Goal: Transaction & Acquisition: Purchase product/service

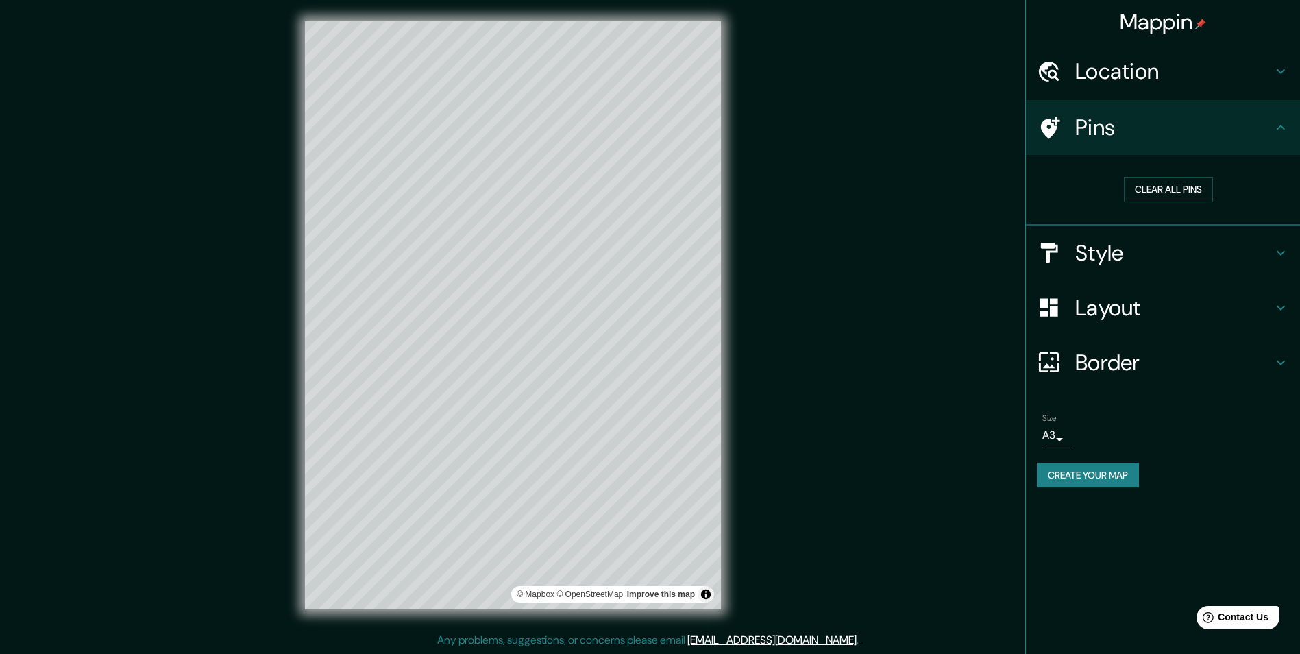
click at [1099, 315] on h4 "Layout" at bounding box center [1173, 307] width 197 height 27
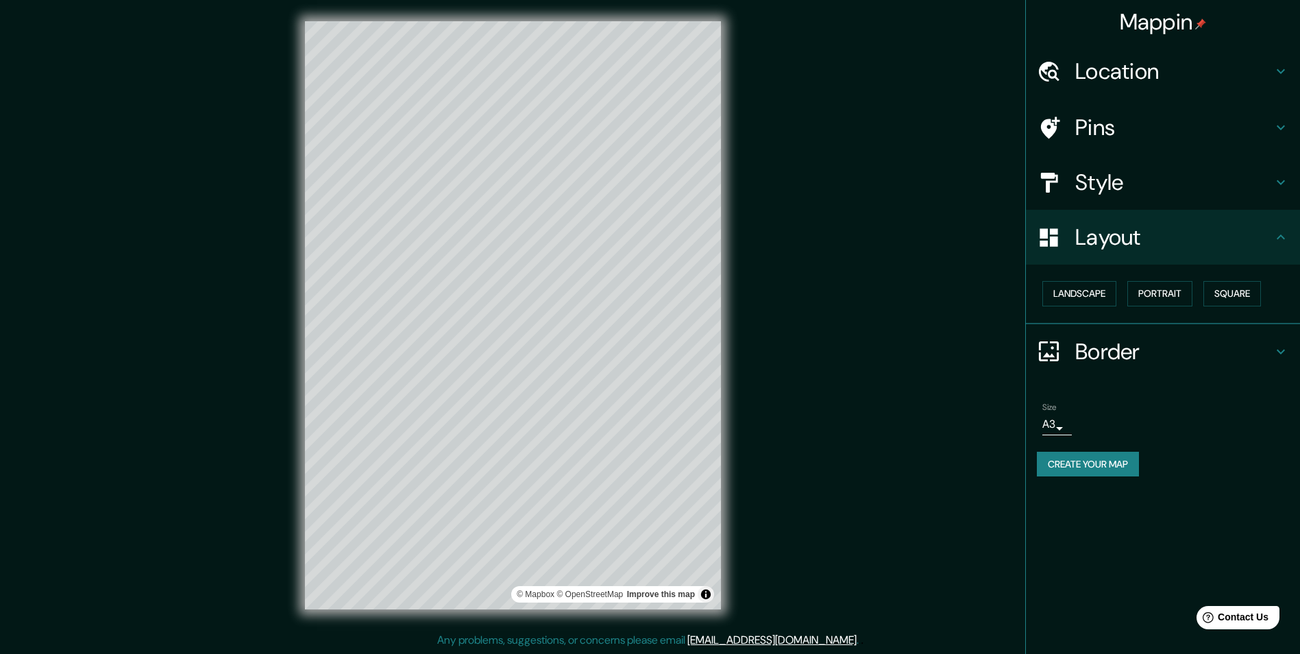
click at [1097, 348] on h4 "Border" at bounding box center [1173, 351] width 197 height 27
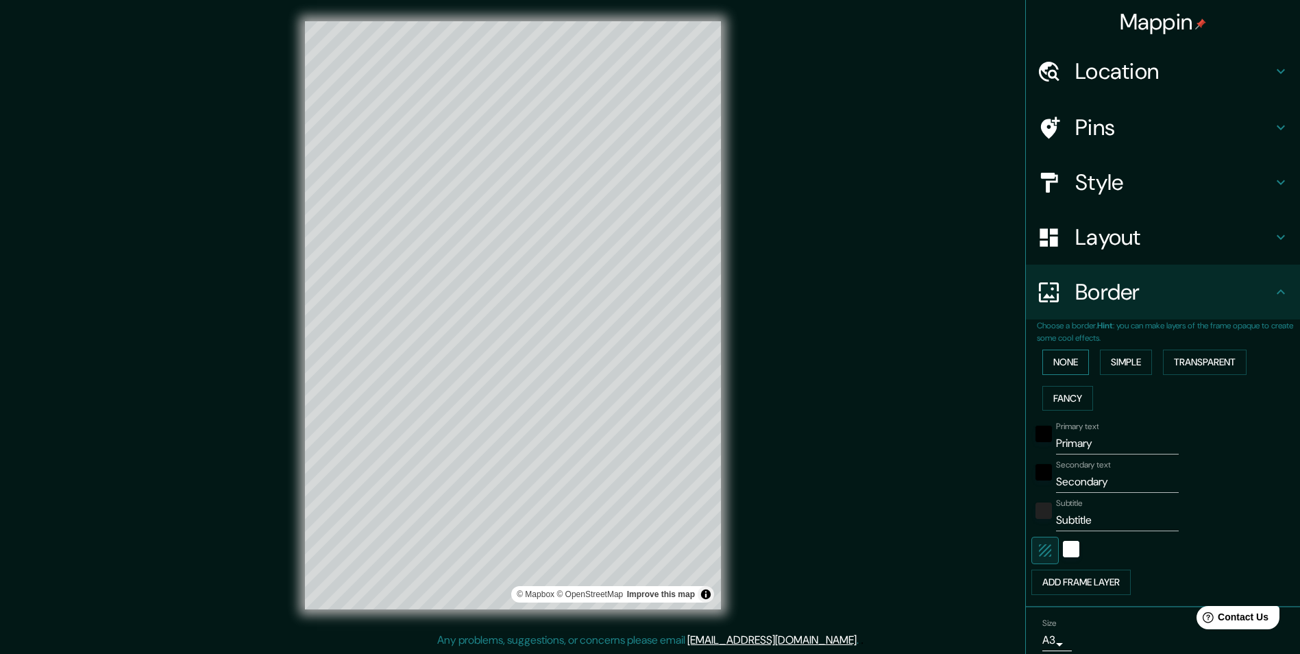
click at [1062, 365] on button "None" at bounding box center [1065, 362] width 47 height 25
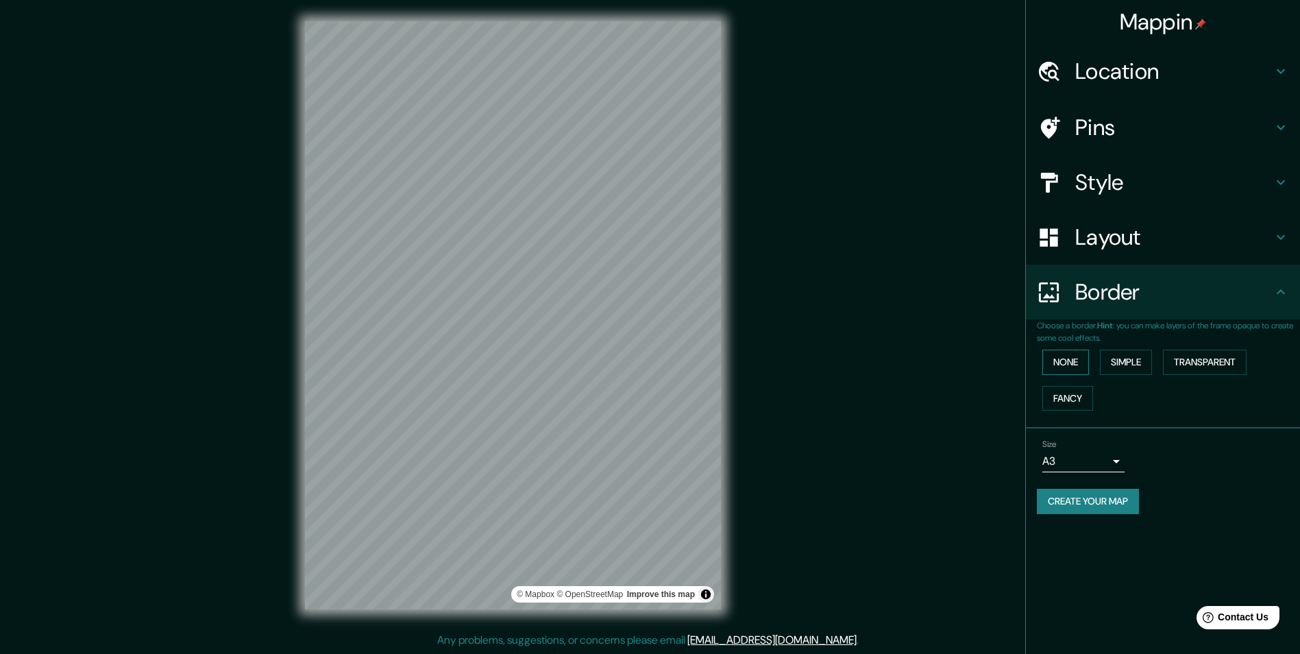
click at [1062, 365] on button "None" at bounding box center [1065, 362] width 47 height 25
click at [1114, 360] on button "Simple" at bounding box center [1126, 362] width 52 height 25
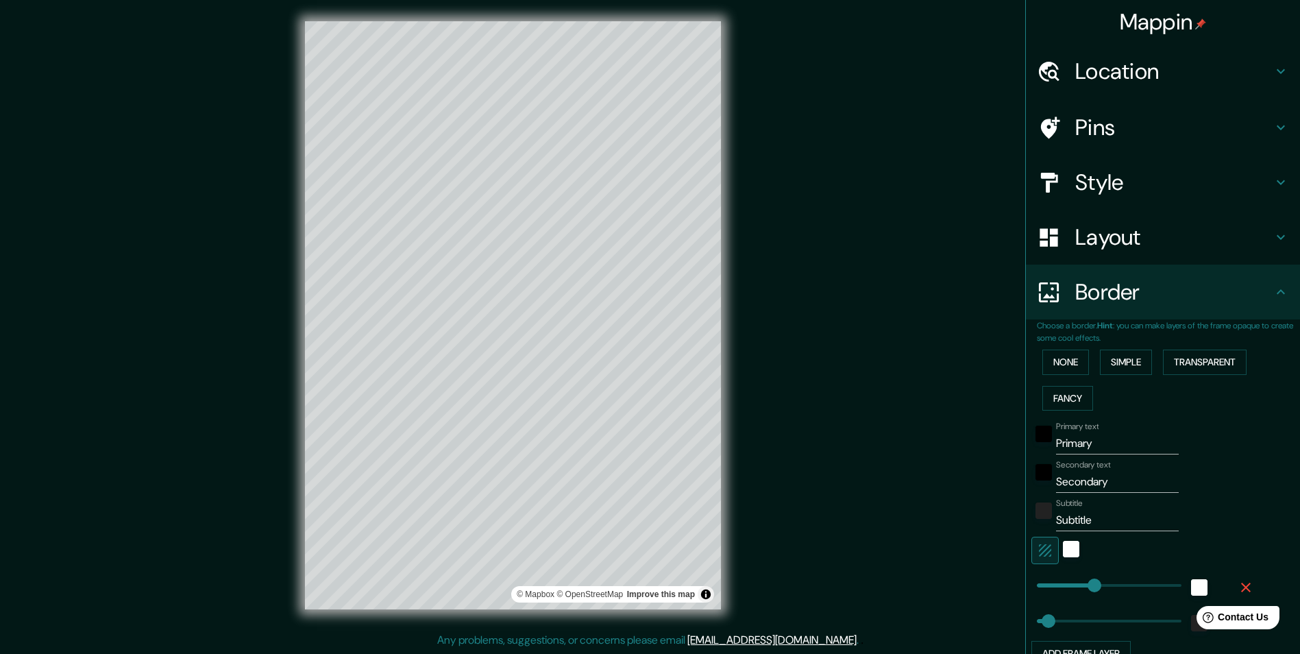
click at [873, 435] on div "Mappin Location 19 Rue Louis Blériot, 35170 Bruz, Frankreich Pins Style Layout …" at bounding box center [650, 326] width 1300 height 655
drag, startPoint x: 1095, startPoint y: 437, endPoint x: 968, endPoint y: 463, distance: 129.4
click at [968, 463] on div "Mappin Location 19 Rue Louis Blériot, 35170 Bruz, Frankreich Pins Style Layout …" at bounding box center [650, 327] width 1300 height 655
type input "243"
type input "49"
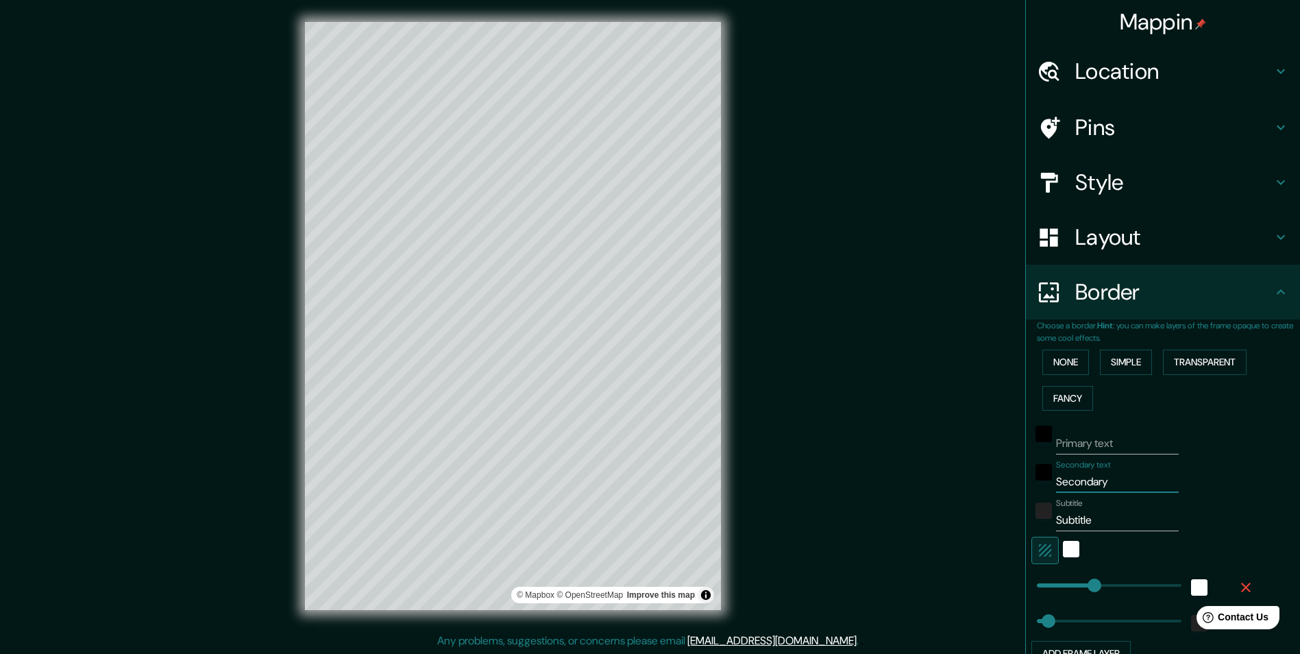
drag, startPoint x: 1100, startPoint y: 478, endPoint x: 1034, endPoint y: 485, distance: 66.8
click at [1034, 485] on div "Secondary text Secondary" at bounding box center [1143, 476] width 225 height 33
type input "243"
type input "49"
drag, startPoint x: 1113, startPoint y: 521, endPoint x: 1011, endPoint y: 530, distance: 102.5
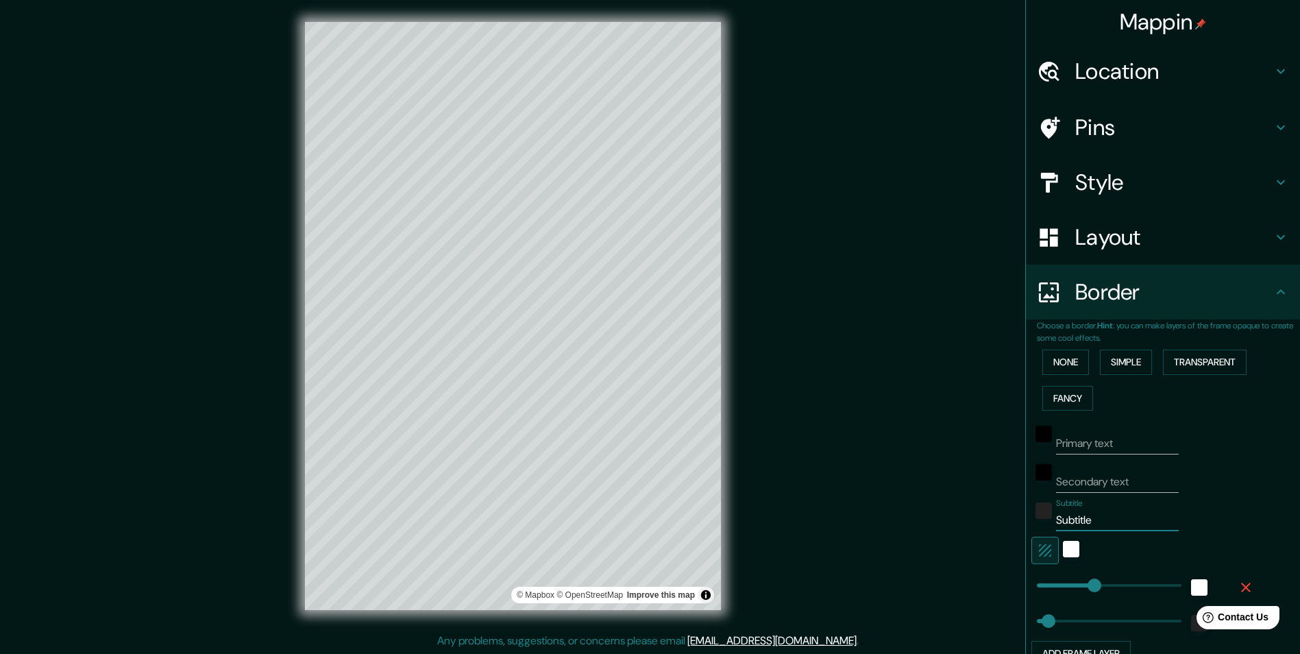
click at [1011, 530] on div "Mappin Location 19 Rue Louis Blériot, 35170 Bruz, Frankreich Pins Style Layout …" at bounding box center [650, 327] width 1300 height 655
type input "243"
type input "49"
click at [1097, 83] on h4 "Location" at bounding box center [1173, 71] width 197 height 27
type input "243"
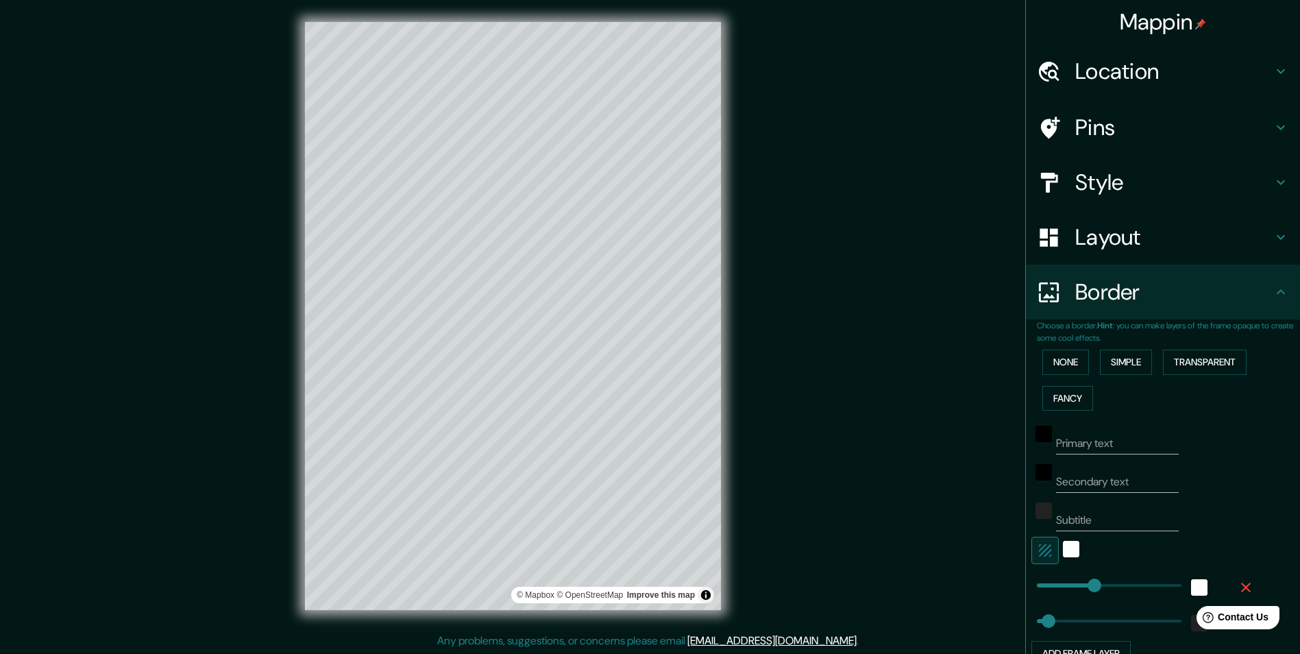
type input "49"
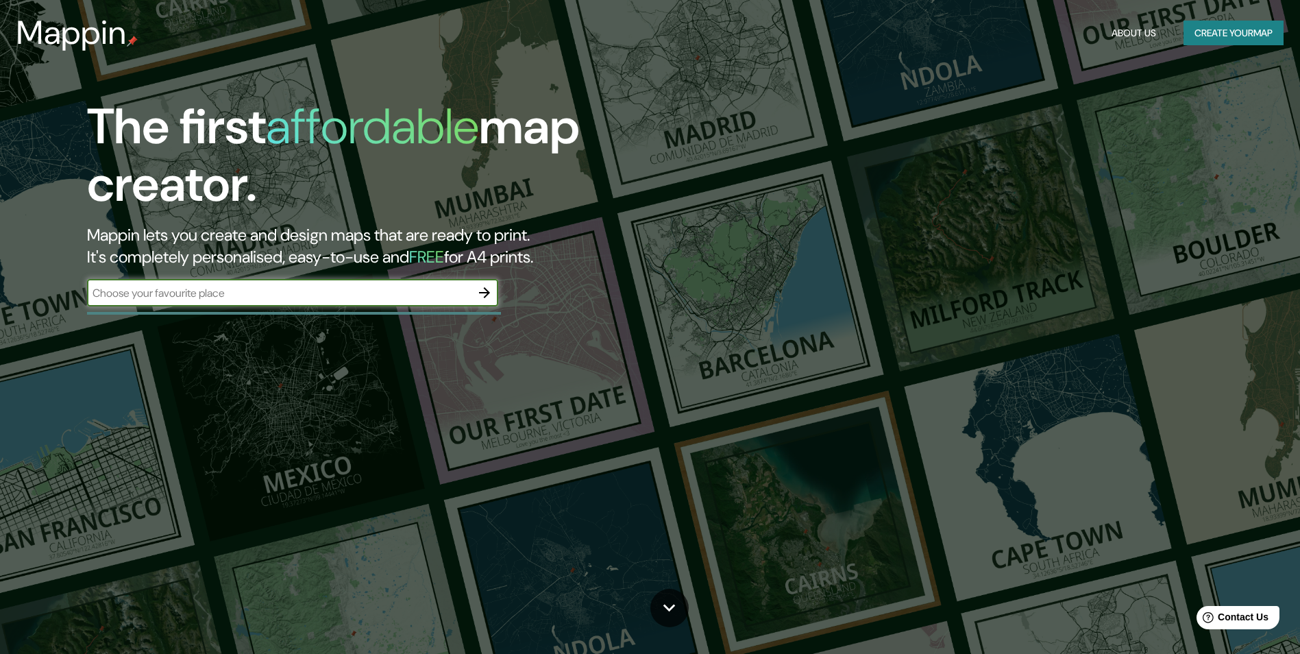
click at [134, 290] on input "text" at bounding box center [279, 293] width 384 height 16
click at [233, 293] on input "text" at bounding box center [279, 293] width 384 height 16
paste input "[STREET_ADDRESS][PERSON_NAME]"
type input "[STREET_ADDRESS][PERSON_NAME]"
click at [485, 295] on icon "button" at bounding box center [484, 292] width 16 height 16
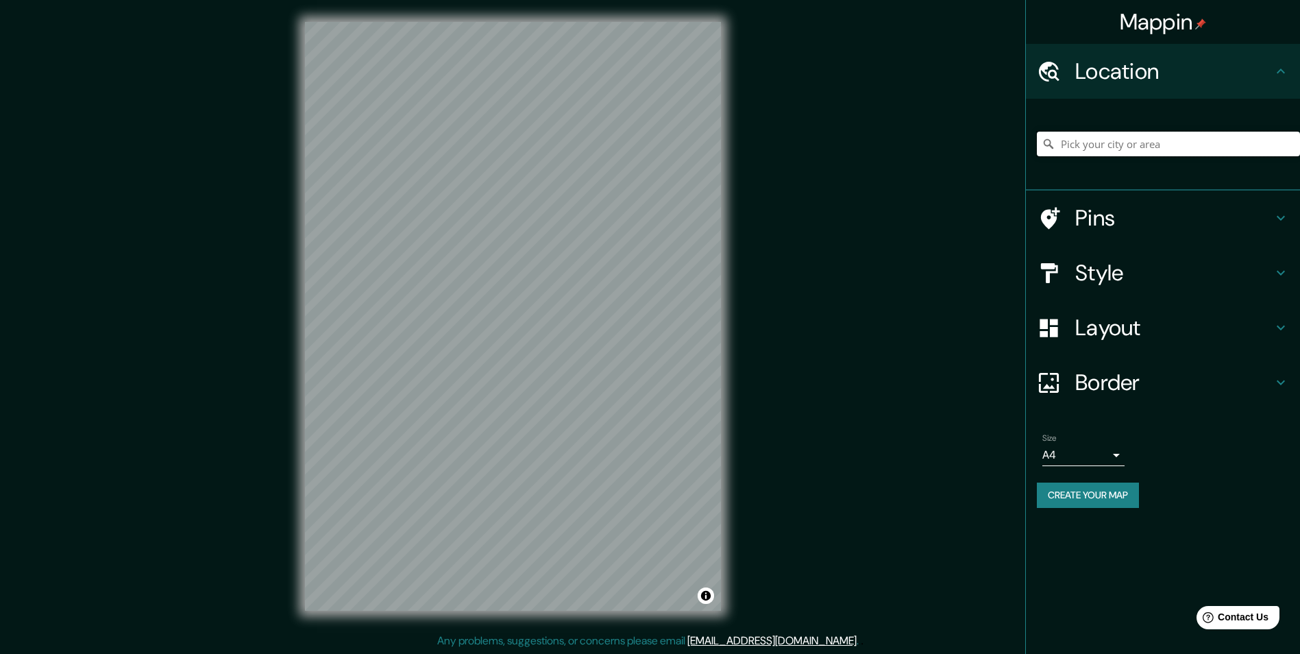
click at [1119, 140] on input "Pick your city or area" at bounding box center [1168, 144] width 263 height 25
paste input "[STREET_ADDRESS][PERSON_NAME]"
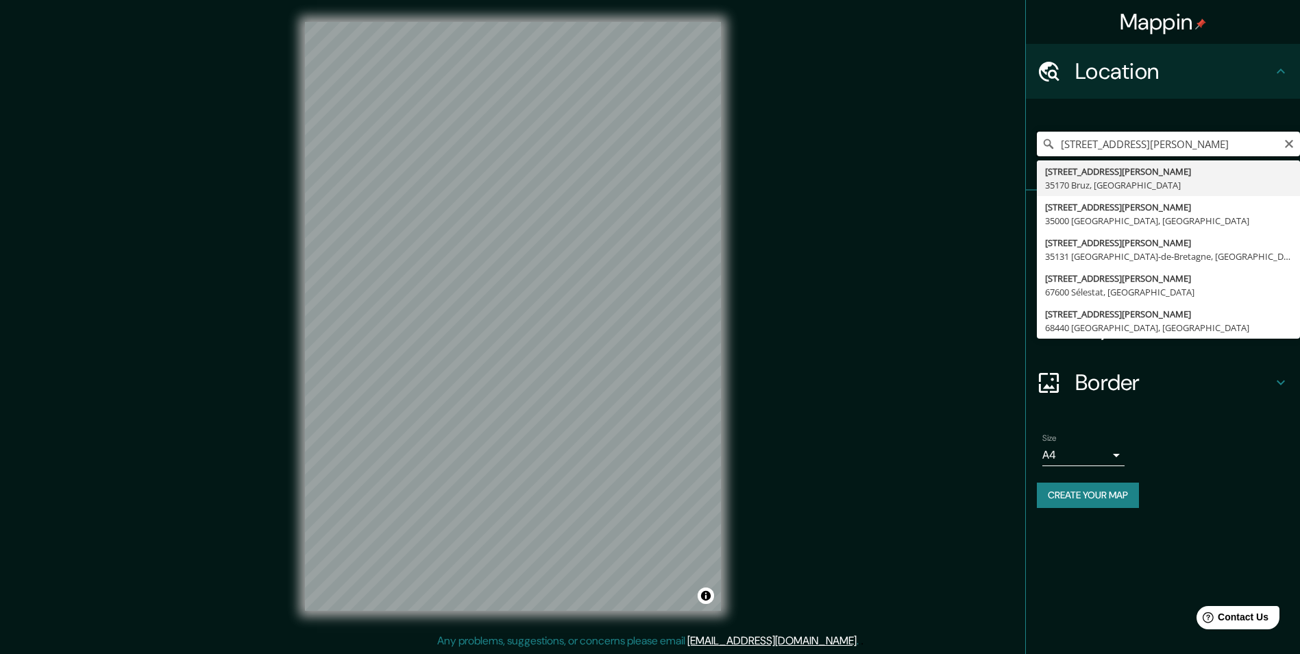
type input "[STREET_ADDRESS][PERSON_NAME]"
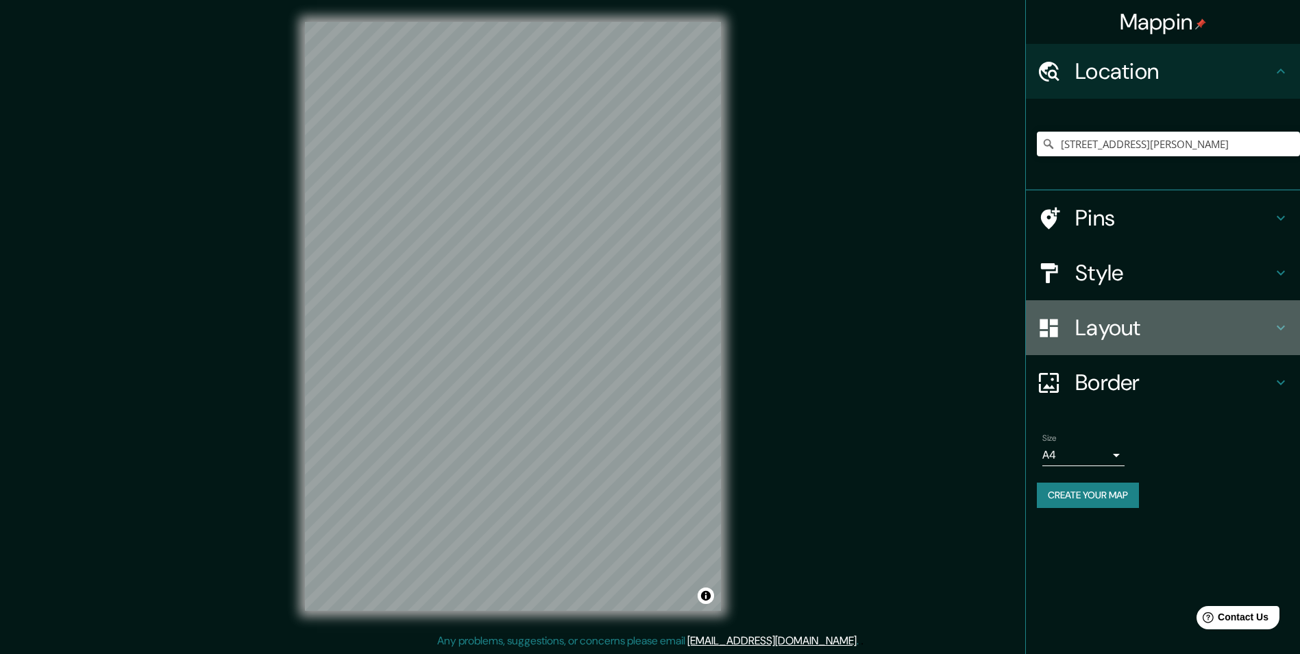
click at [1084, 328] on h4 "Layout" at bounding box center [1173, 327] width 197 height 27
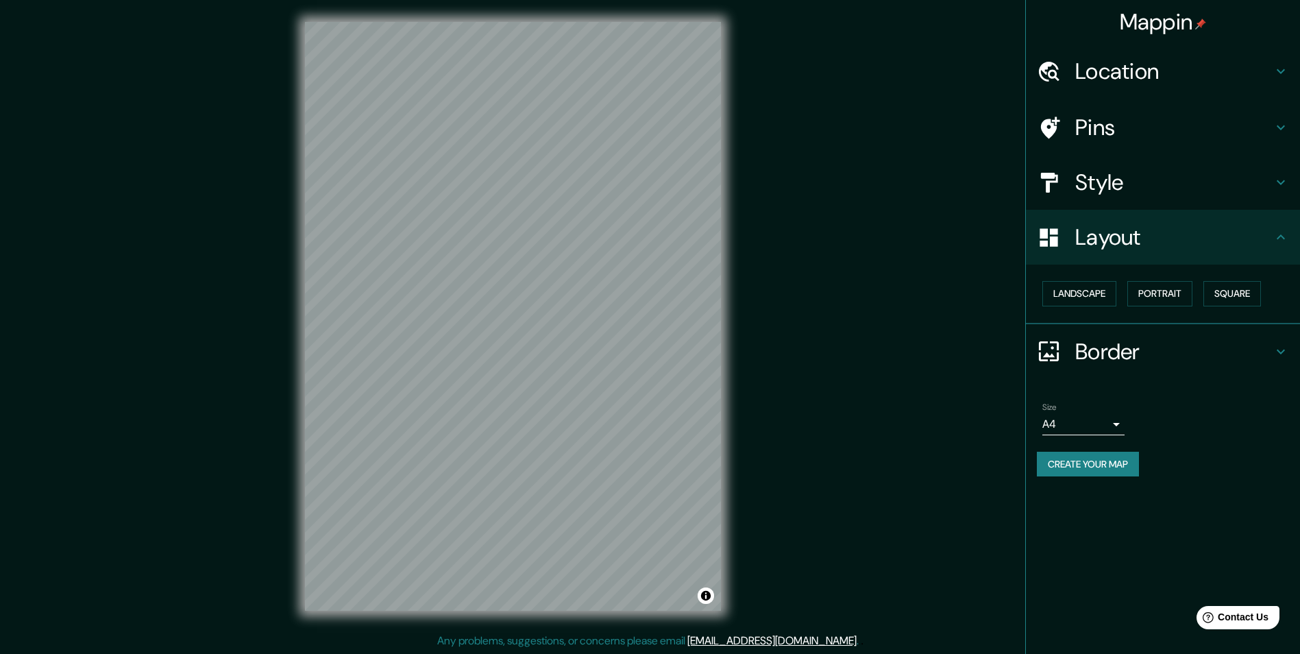
click at [1106, 352] on h4 "Border" at bounding box center [1173, 351] width 197 height 27
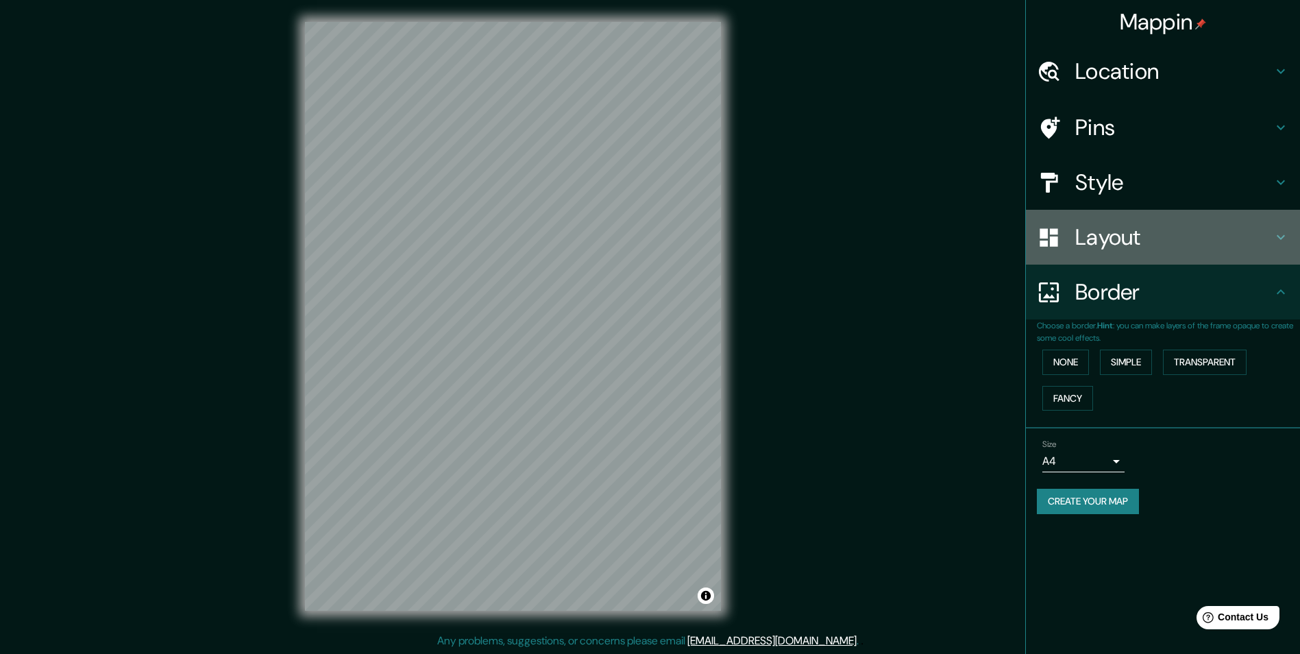
click at [1088, 251] on h4 "Layout" at bounding box center [1173, 236] width 197 height 27
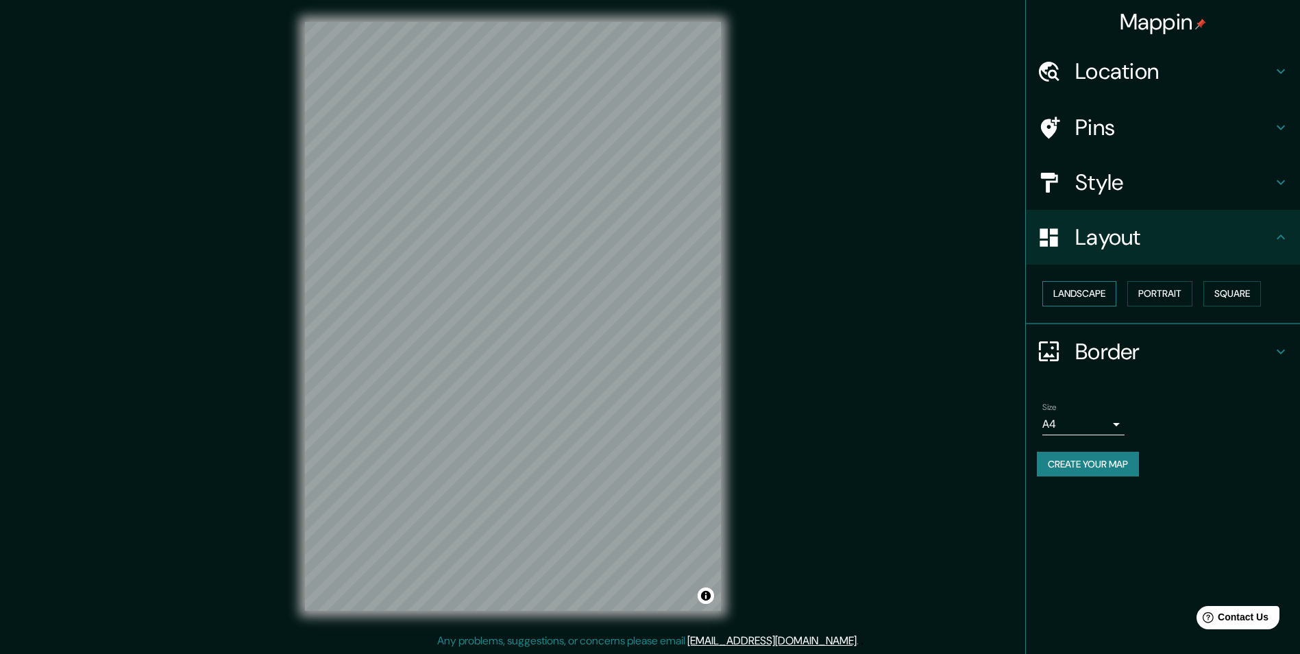
click at [1077, 298] on button "Landscape" at bounding box center [1079, 293] width 74 height 25
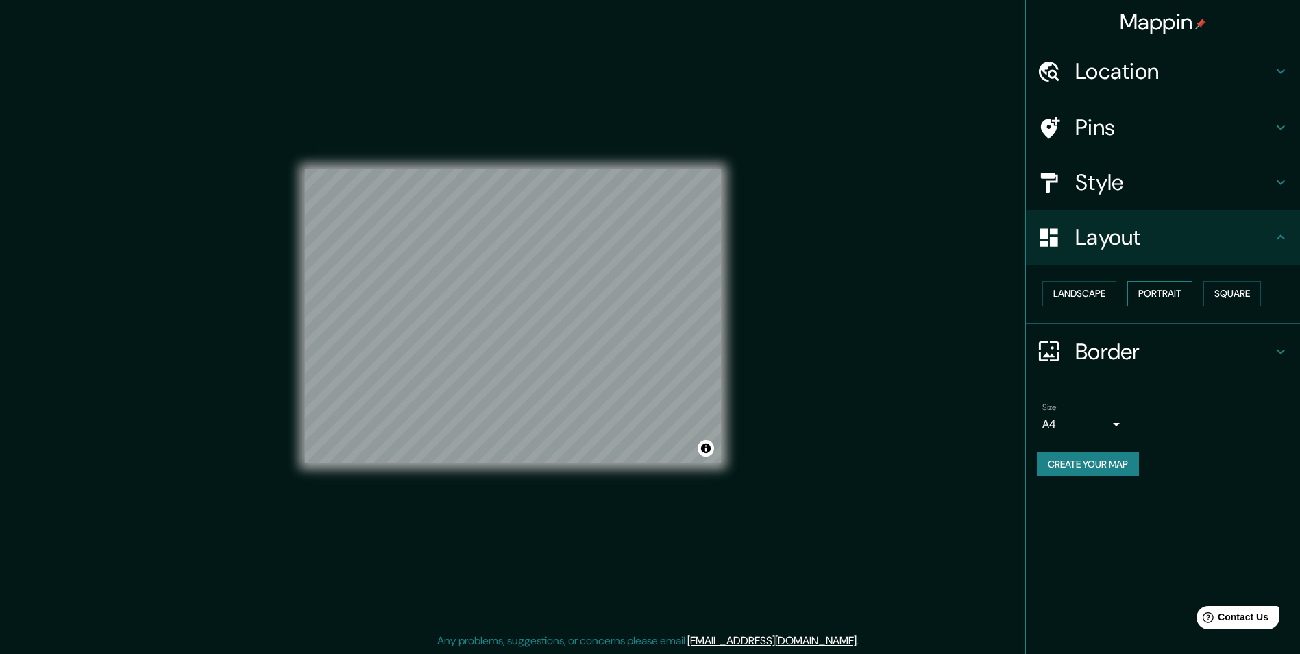
click at [1138, 295] on button "Portrait" at bounding box center [1159, 293] width 65 height 25
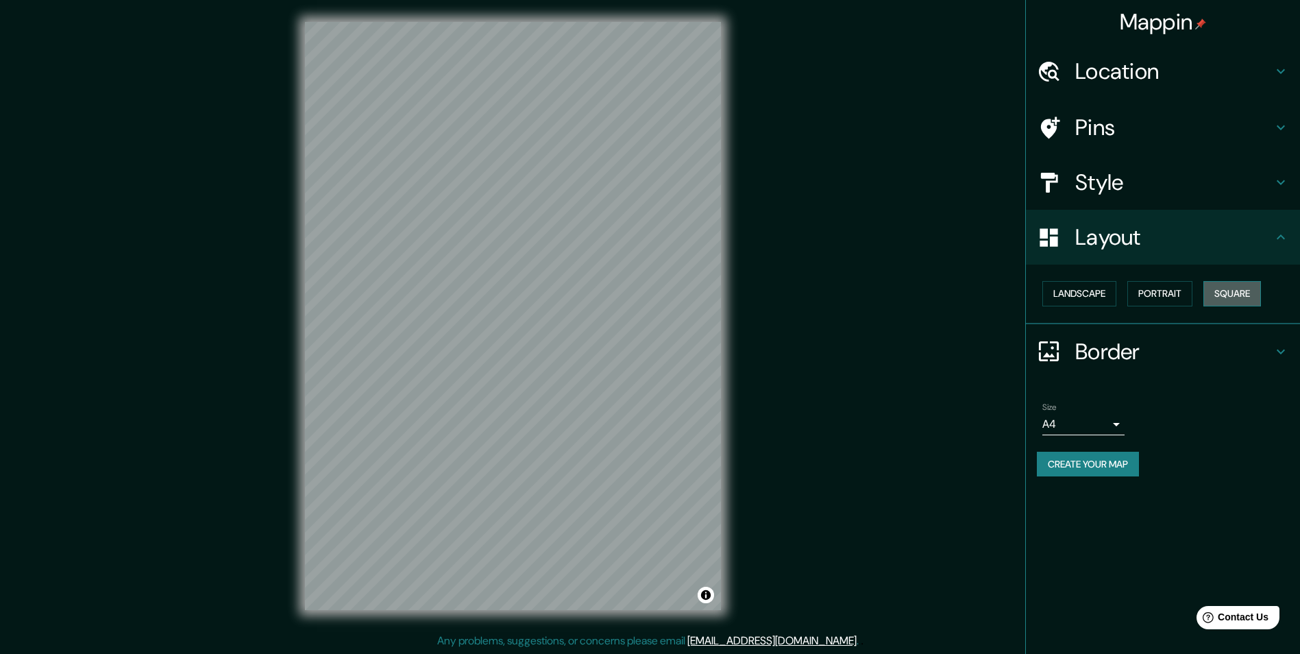
click at [1236, 288] on button "Square" at bounding box center [1232, 293] width 58 height 25
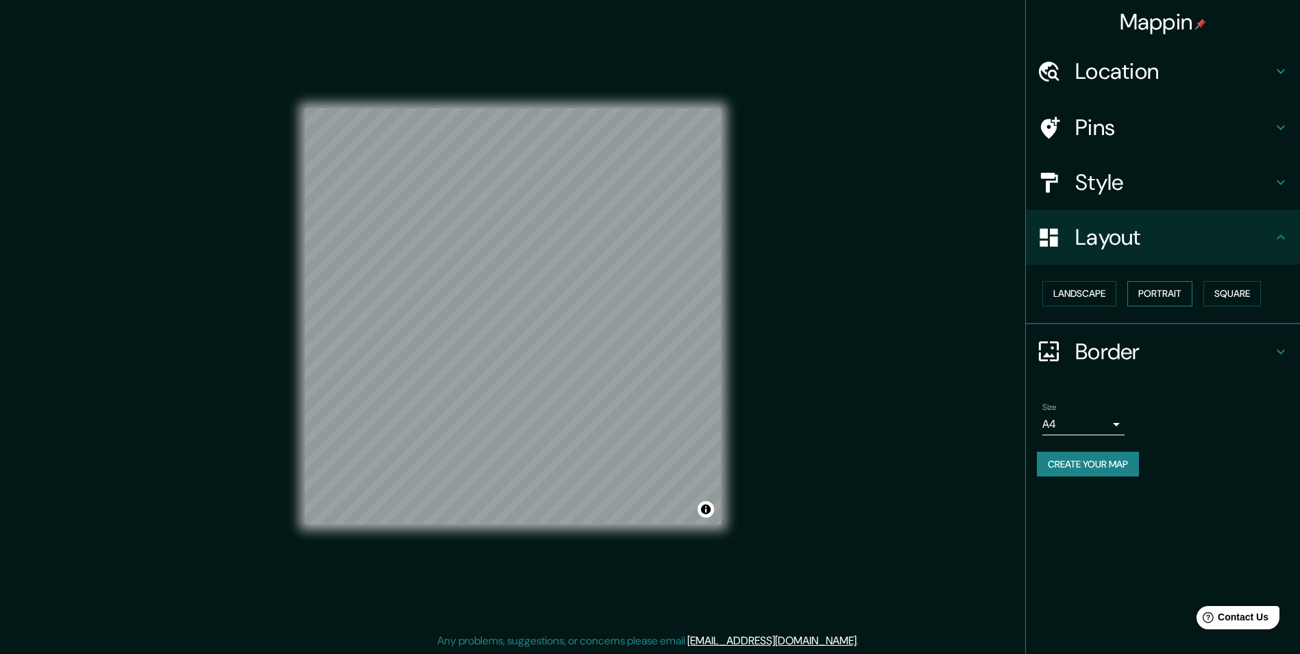
click at [1193, 297] on button "Portrait" at bounding box center [1159, 293] width 65 height 25
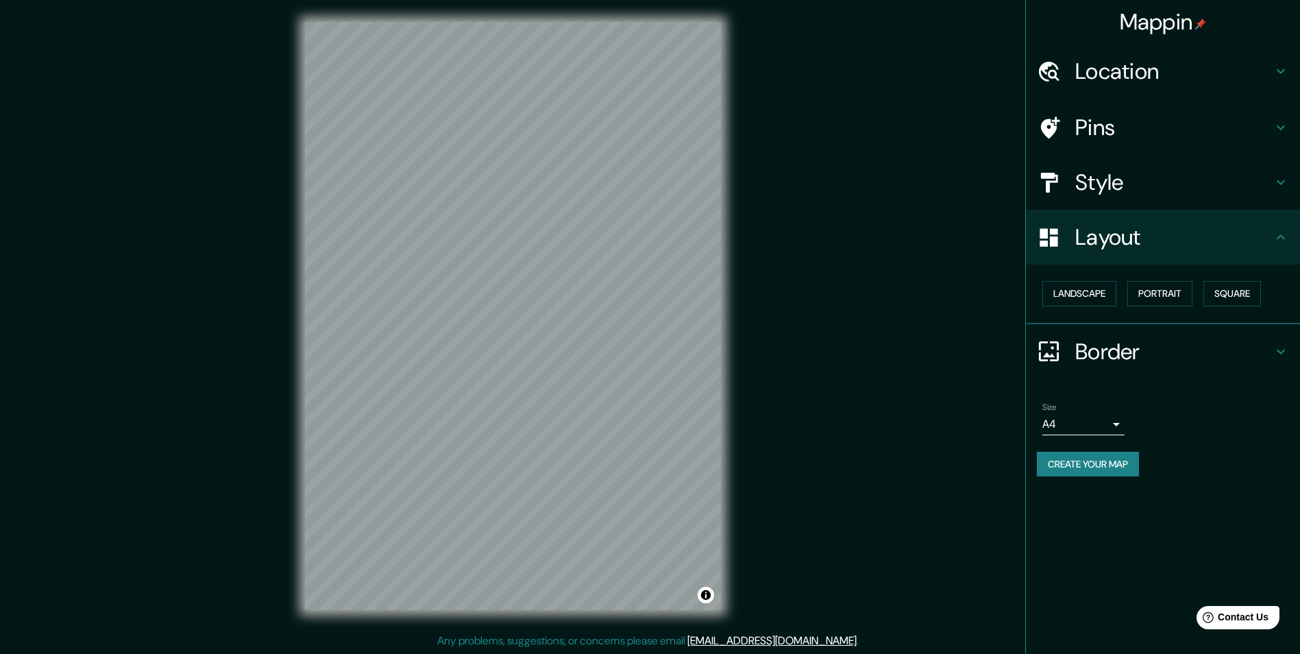
click at [1105, 182] on h4 "Style" at bounding box center [1173, 182] width 197 height 27
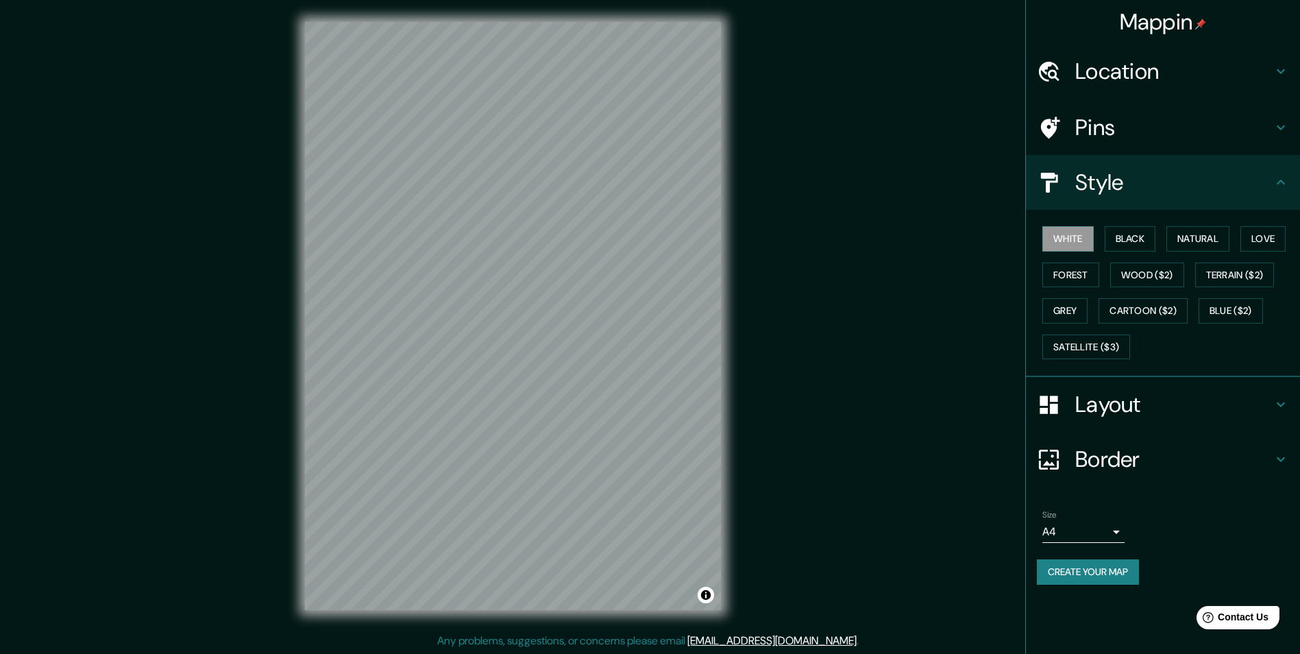
click at [1092, 129] on h4 "Pins" at bounding box center [1173, 127] width 197 height 27
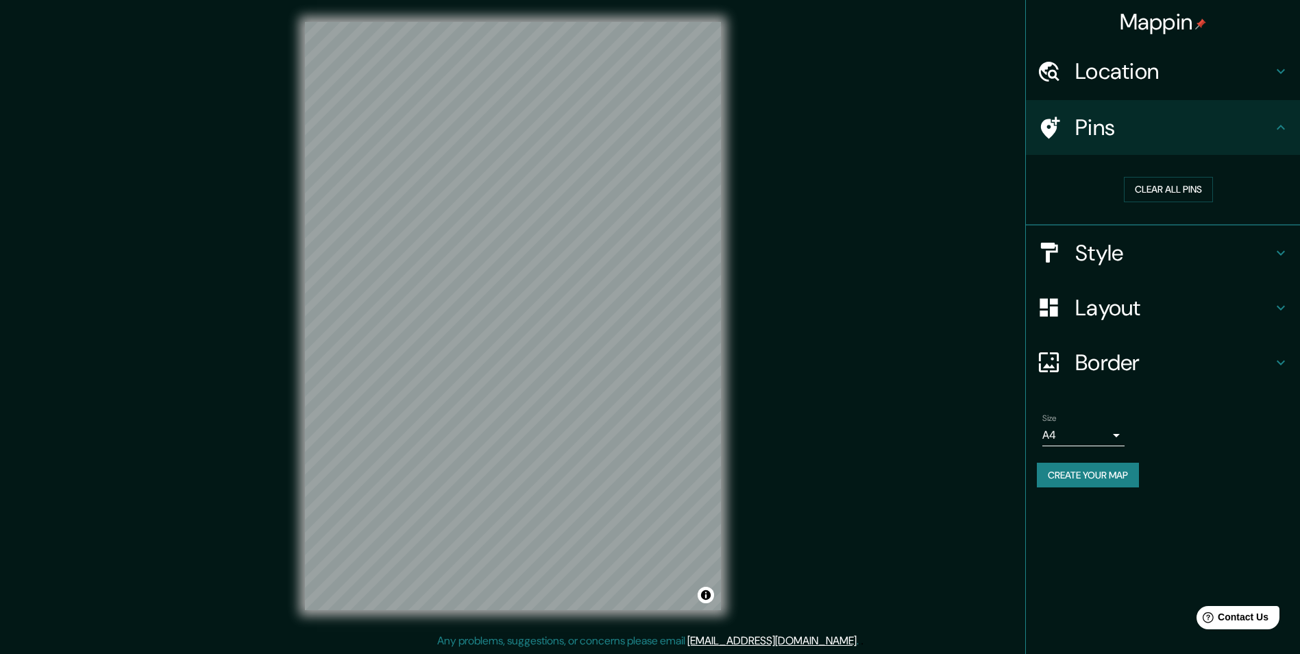
click at [1088, 73] on h4 "Location" at bounding box center [1173, 71] width 197 height 27
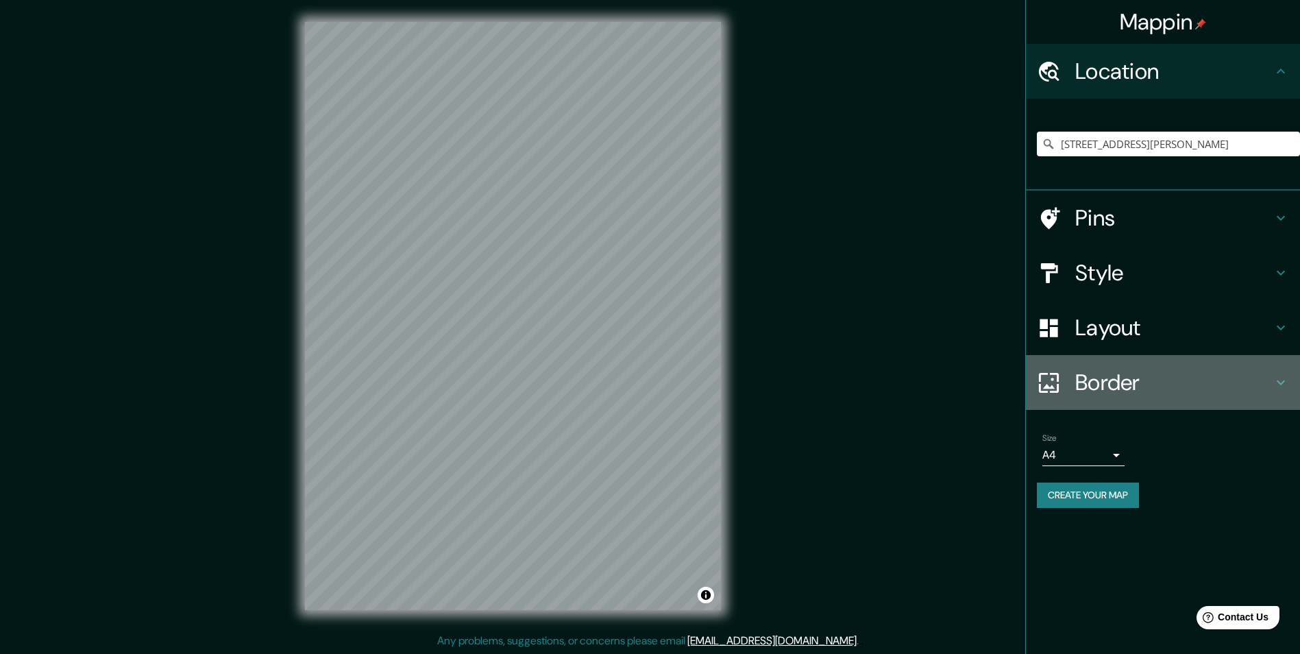
click at [1084, 376] on h4 "Border" at bounding box center [1173, 382] width 197 height 27
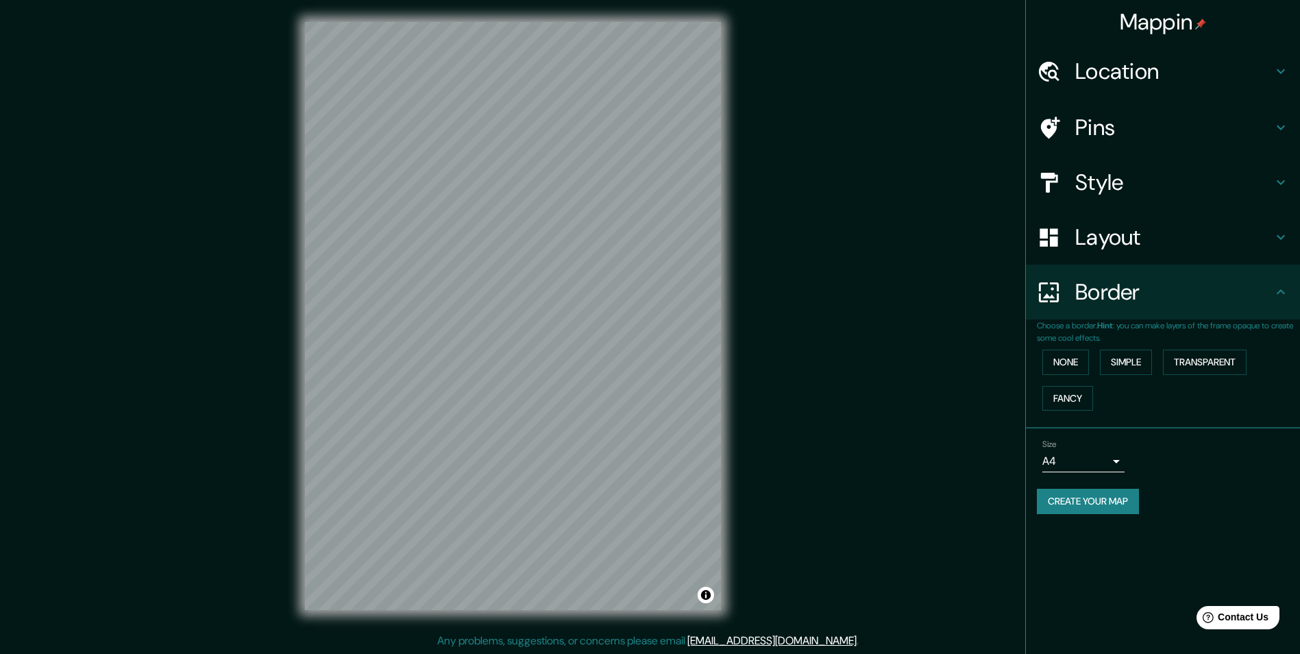
click at [1083, 459] on body "Mappin Location 19 Rue Louis Blériot, 35170 Bruz, Frankreich Pins Style Layout …" at bounding box center [650, 327] width 1300 height 654
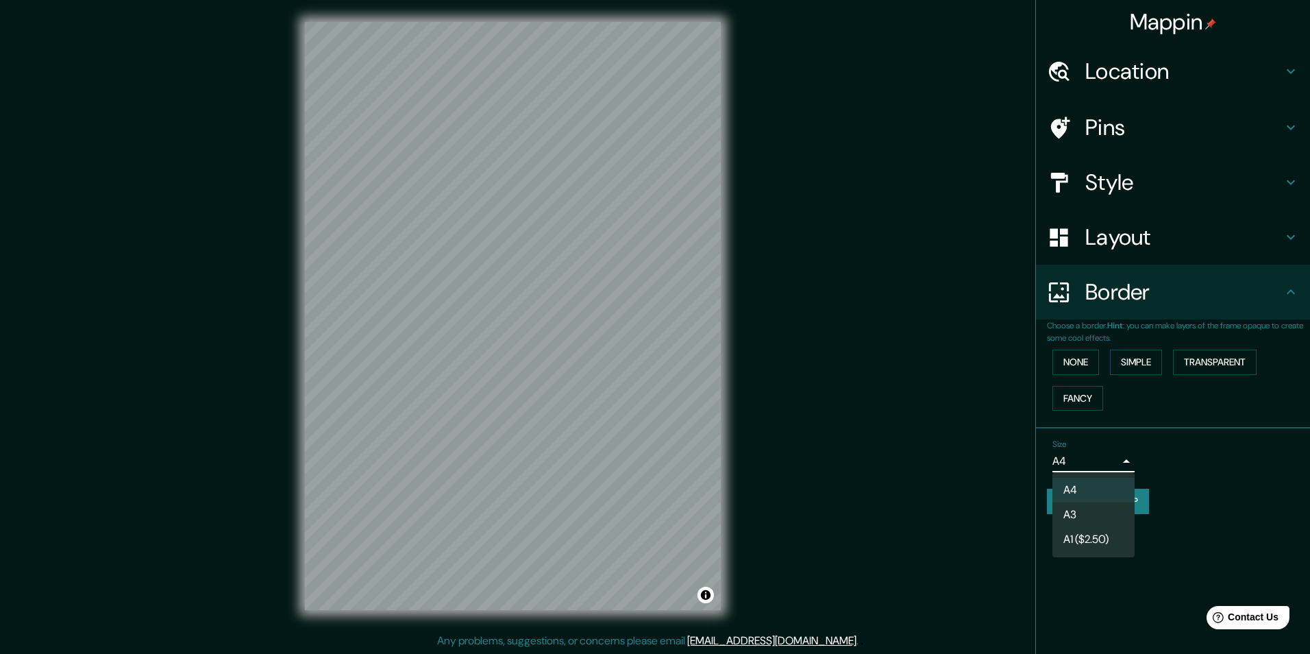
click at [1075, 514] on li "A3" at bounding box center [1094, 514] width 82 height 25
type input "a4"
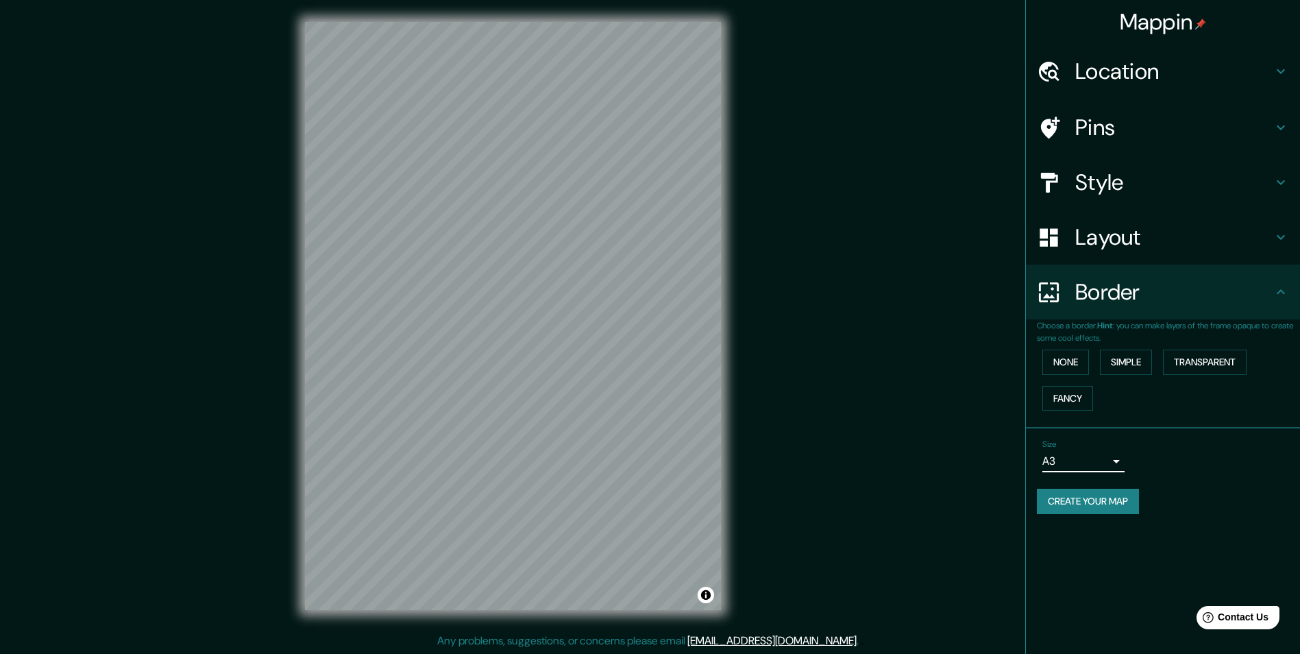
click at [1101, 296] on h4 "Border" at bounding box center [1173, 291] width 197 height 27
click at [1065, 365] on button "None" at bounding box center [1065, 362] width 47 height 25
click at [1114, 365] on button "Simple" at bounding box center [1126, 362] width 52 height 25
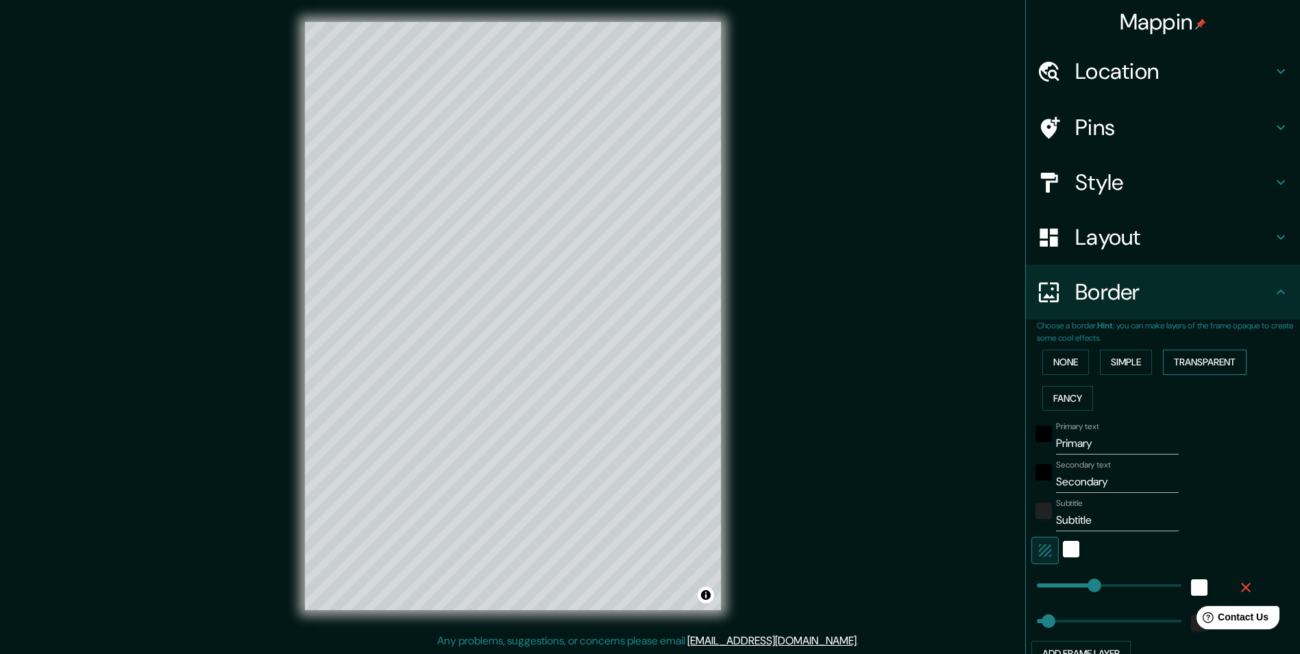
click at [1171, 361] on button "Transparent" at bounding box center [1205, 362] width 84 height 25
click at [1121, 367] on button "Simple" at bounding box center [1126, 362] width 52 height 25
click at [1055, 399] on button "Fancy" at bounding box center [1067, 398] width 51 height 25
click at [1113, 367] on button "Simple" at bounding box center [1126, 362] width 52 height 25
drag, startPoint x: 1087, startPoint y: 441, endPoint x: 1041, endPoint y: 445, distance: 46.0
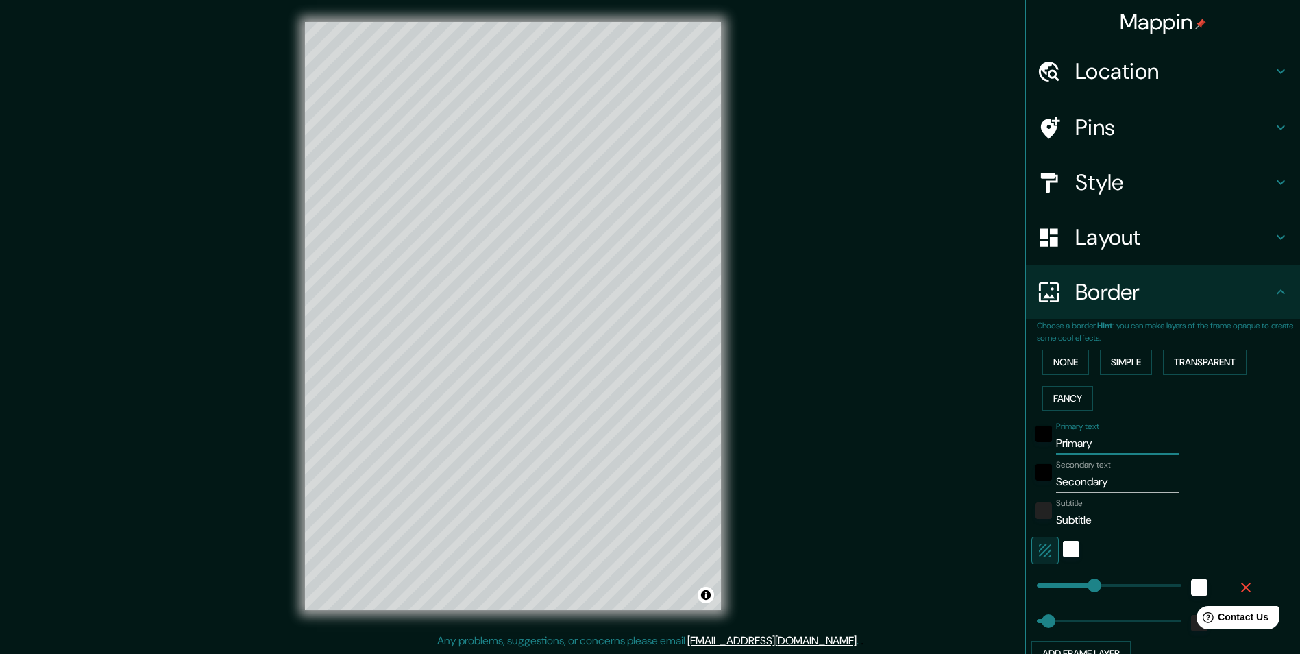
click at [1041, 445] on div "Primary text Primary" at bounding box center [1143, 437] width 225 height 33
type input "243"
type input "49"
drag, startPoint x: 1099, startPoint y: 480, endPoint x: 1051, endPoint y: 483, distance: 47.4
click at [1056, 483] on input "Secondary" at bounding box center [1117, 482] width 123 height 22
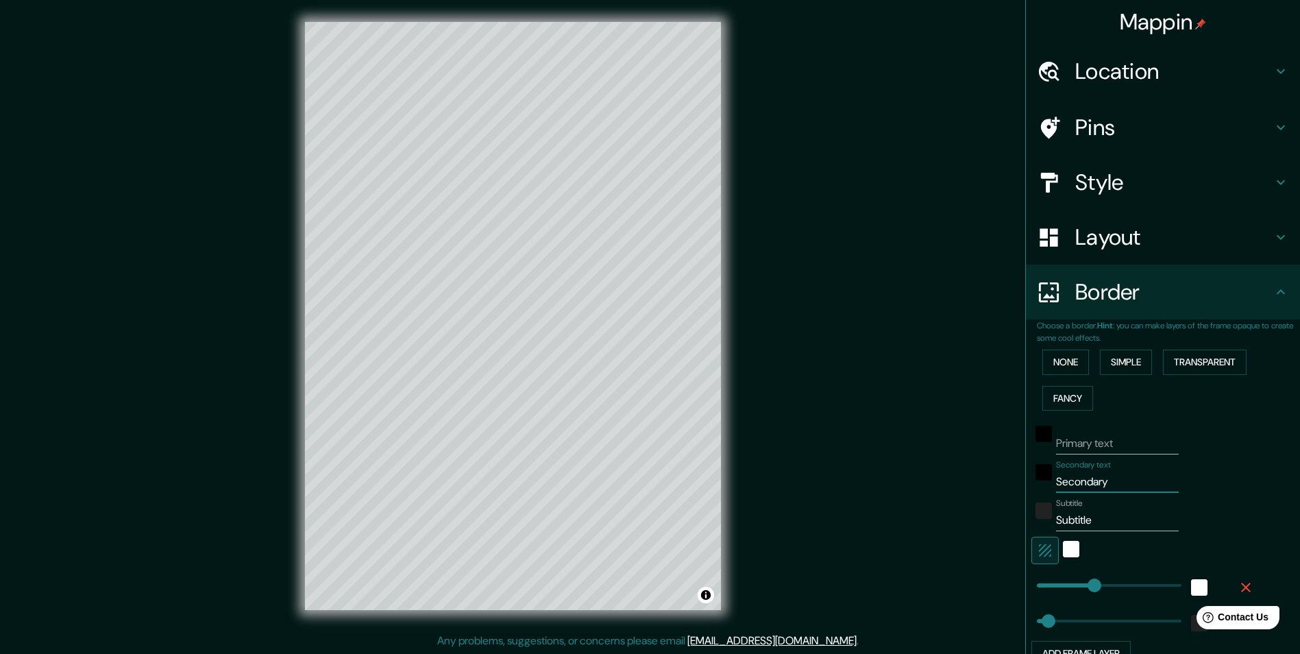
type input "S"
type input "243"
type input "49"
type input "243"
type input "49"
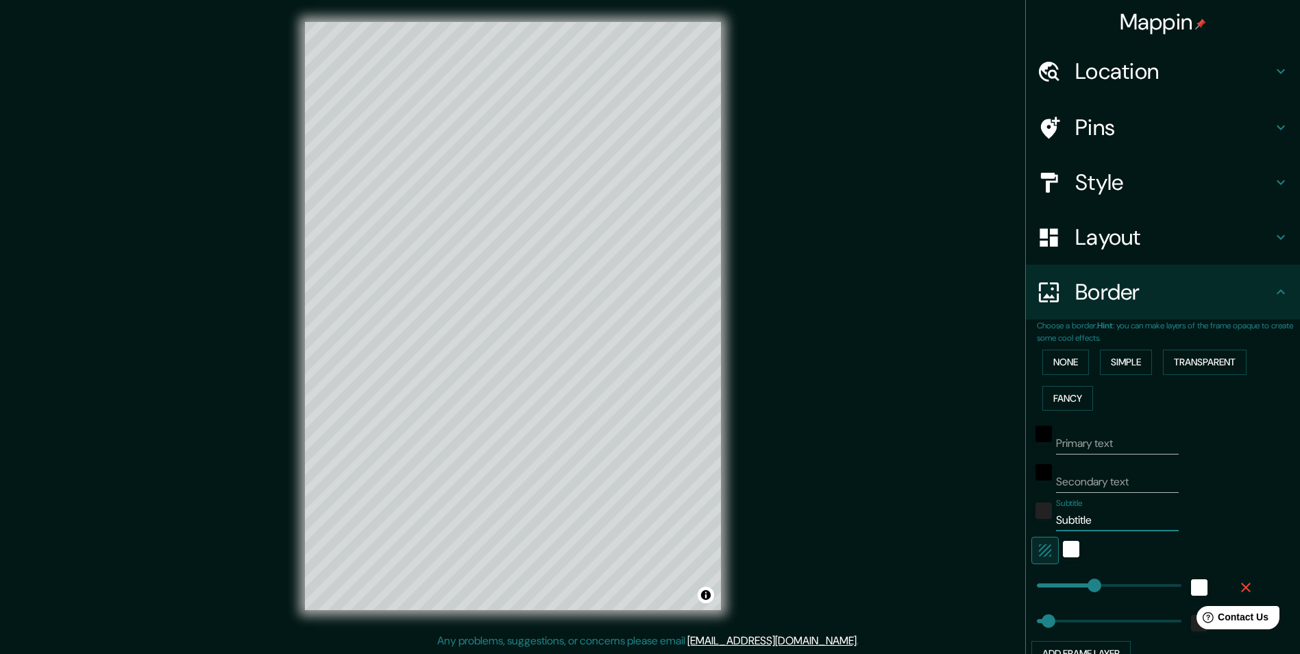
drag, startPoint x: 1092, startPoint y: 520, endPoint x: 1039, endPoint y: 530, distance: 54.6
click at [1039, 530] on div "Subtitle Subtitle" at bounding box center [1143, 514] width 225 height 33
type input "243"
type input "49"
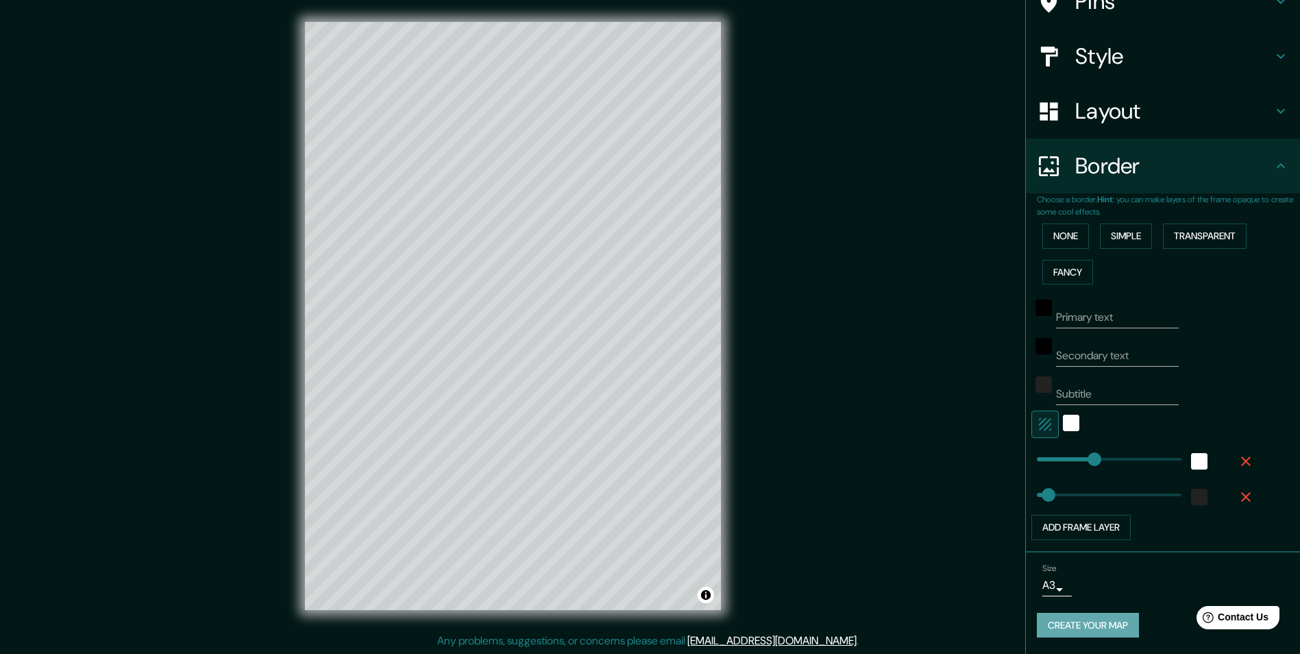
click at [1071, 620] on button "Create your map" at bounding box center [1088, 625] width 102 height 25
click at [1067, 631] on button "Create your map" at bounding box center [1088, 625] width 102 height 25
click at [1073, 617] on div "Create your map" at bounding box center [1163, 625] width 252 height 25
click at [1047, 587] on body "Mappin Location 19 Rue Louis Blériot, 35170 Bruz, Frankreich Pins Style Layout …" at bounding box center [650, 326] width 1300 height 654
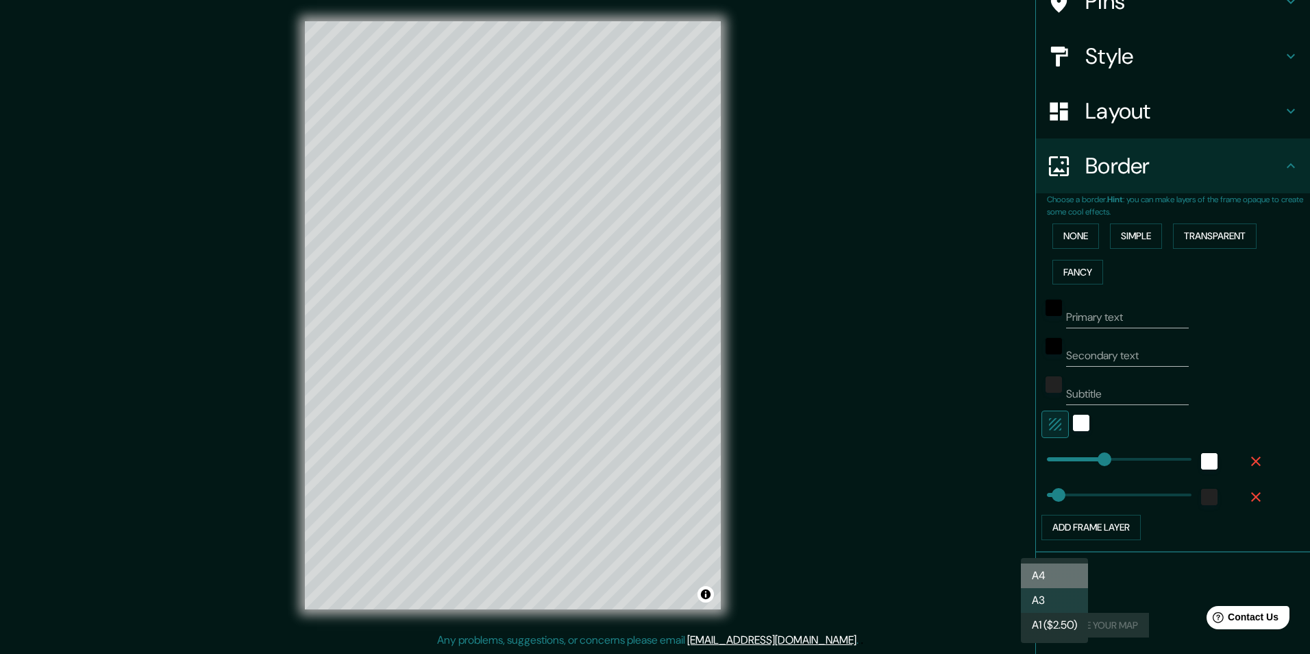
click at [1038, 576] on li "A4" at bounding box center [1054, 575] width 67 height 25
type input "single"
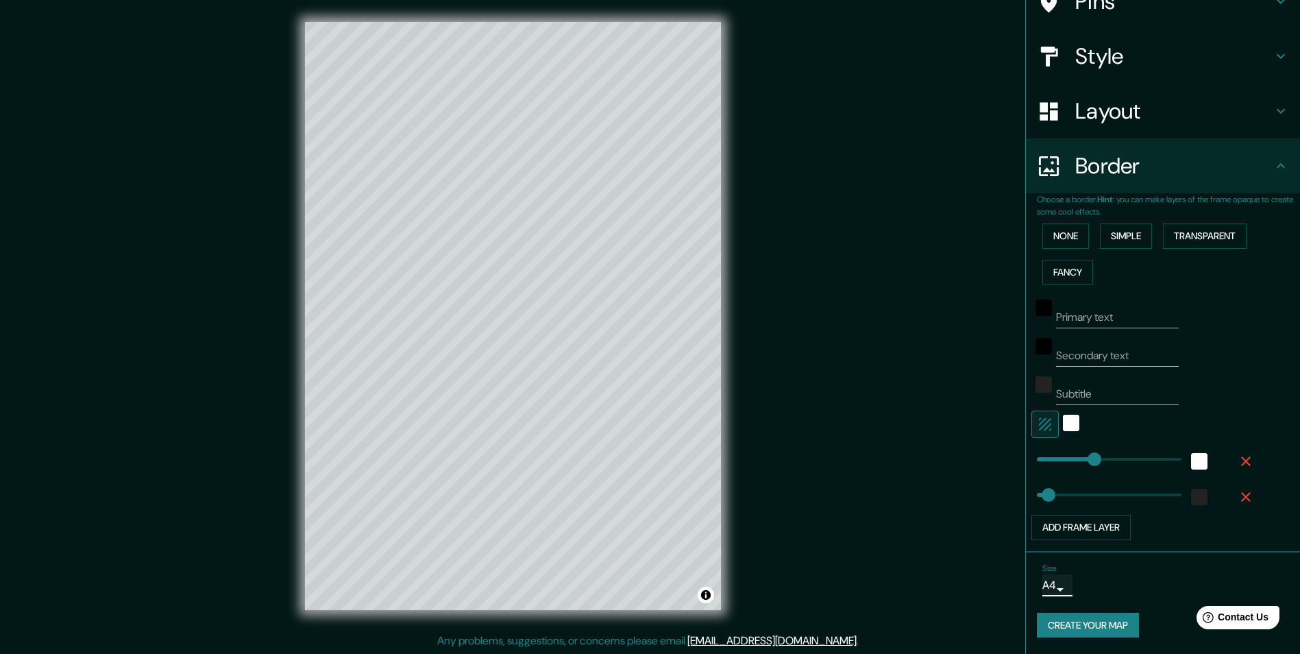
scroll to position [1, 0]
drag, startPoint x: 1189, startPoint y: 289, endPoint x: 1200, endPoint y: 328, distance: 40.6
click at [1200, 328] on div "Choose a border. Hint : you can make layers of the frame opaque to create some …" at bounding box center [1168, 366] width 263 height 347
drag, startPoint x: 1200, startPoint y: 328, endPoint x: 1121, endPoint y: 97, distance: 244.3
click at [1121, 97] on h4 "Layout" at bounding box center [1173, 110] width 197 height 27
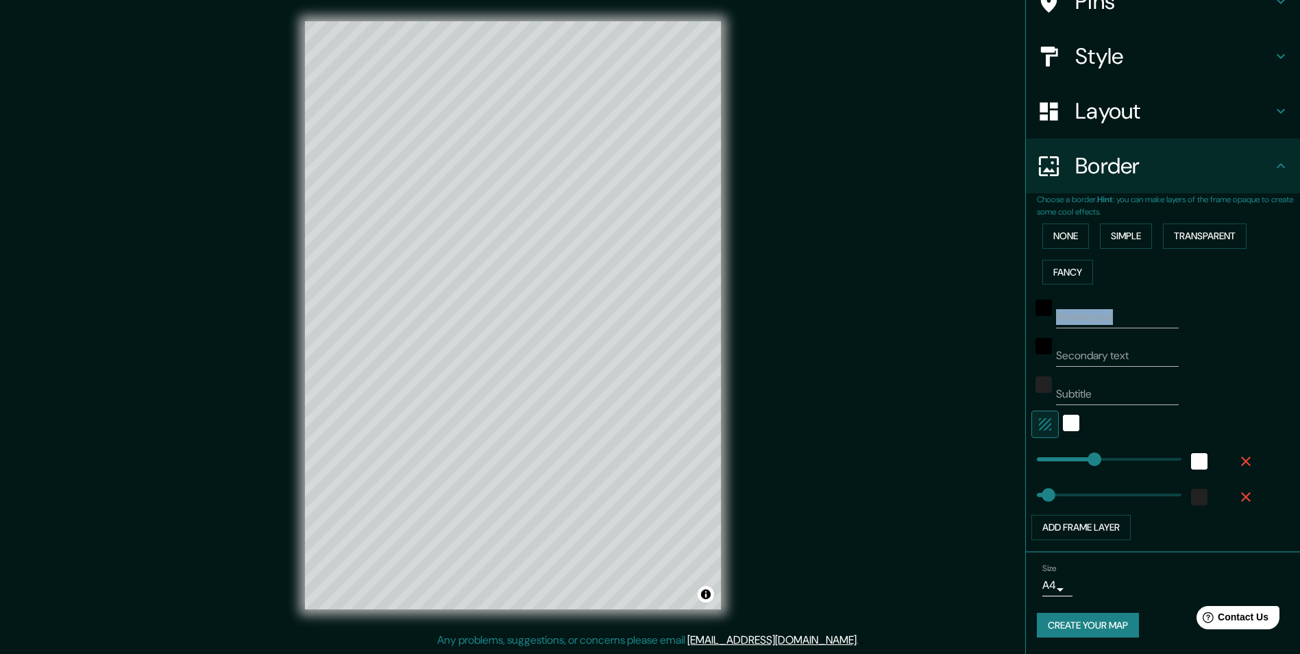
type input "243"
type input "49"
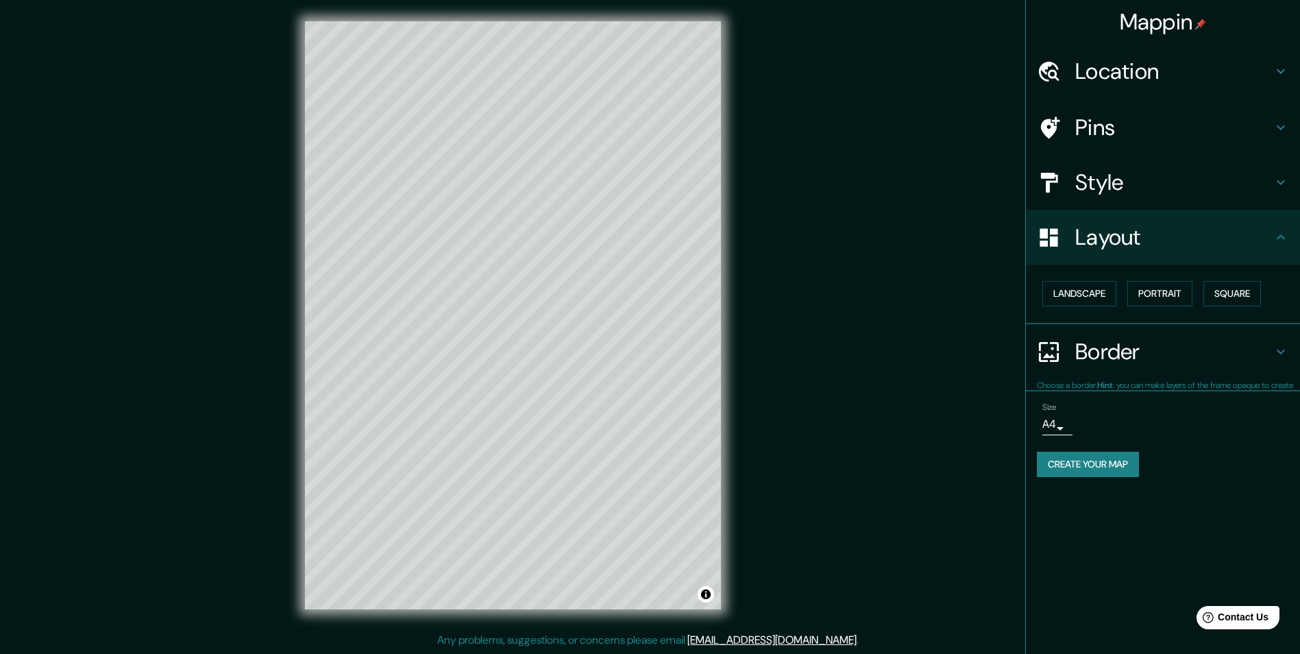
scroll to position [0, 0]
click at [1071, 461] on button "Create your map" at bounding box center [1088, 464] width 102 height 25
click at [1092, 469] on button "Create your map" at bounding box center [1088, 464] width 102 height 25
click at [1099, 460] on button "Create your map" at bounding box center [1088, 464] width 102 height 25
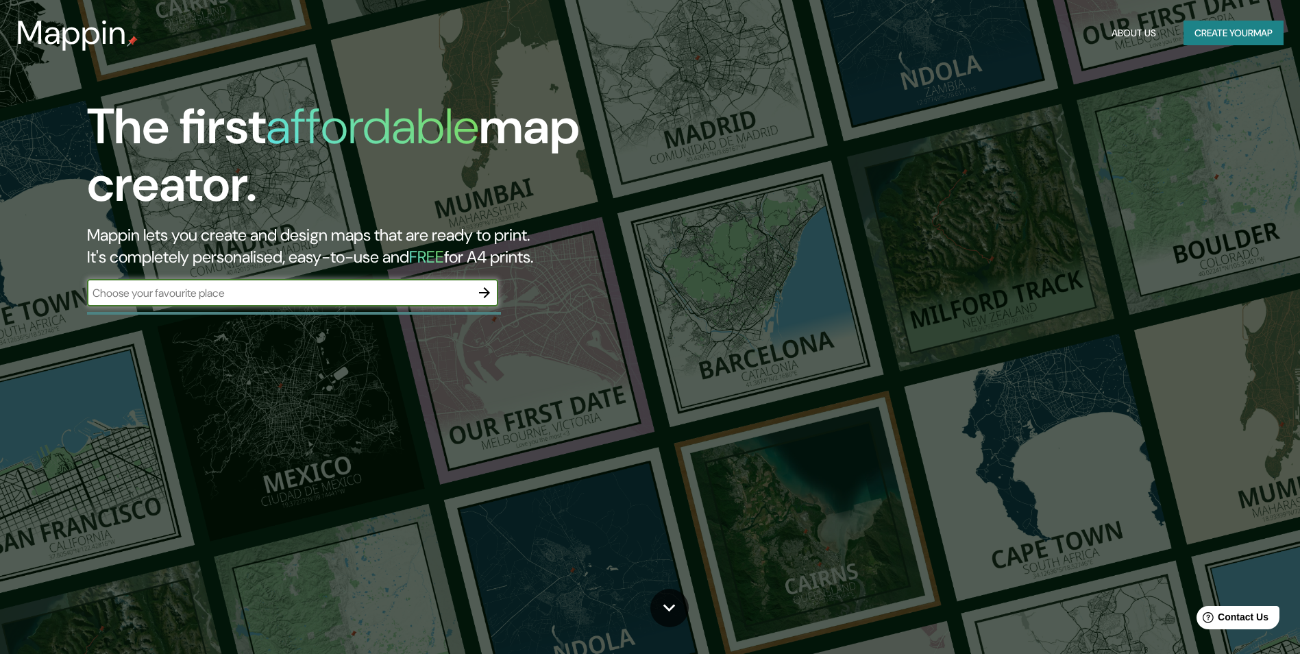
click at [411, 285] on input "text" at bounding box center [279, 293] width 384 height 16
type input "[STREET_ADDRESS][PERSON_NAME]"
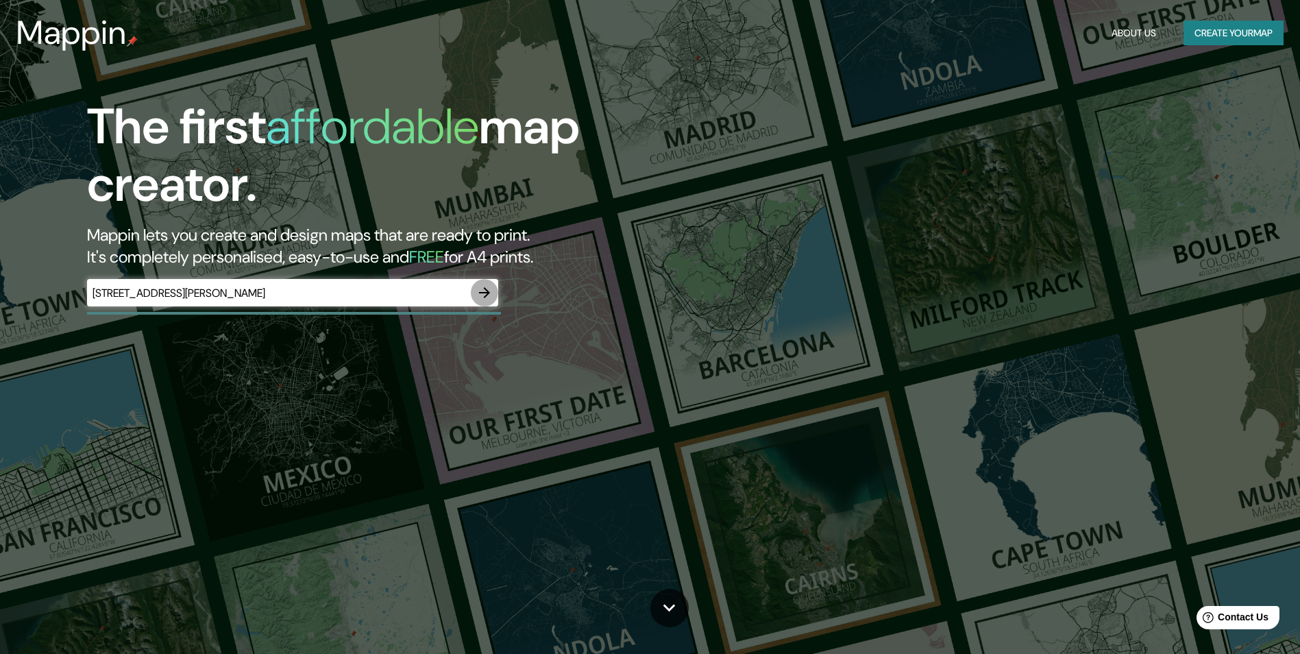
click at [482, 297] on icon "button" at bounding box center [484, 292] width 16 height 16
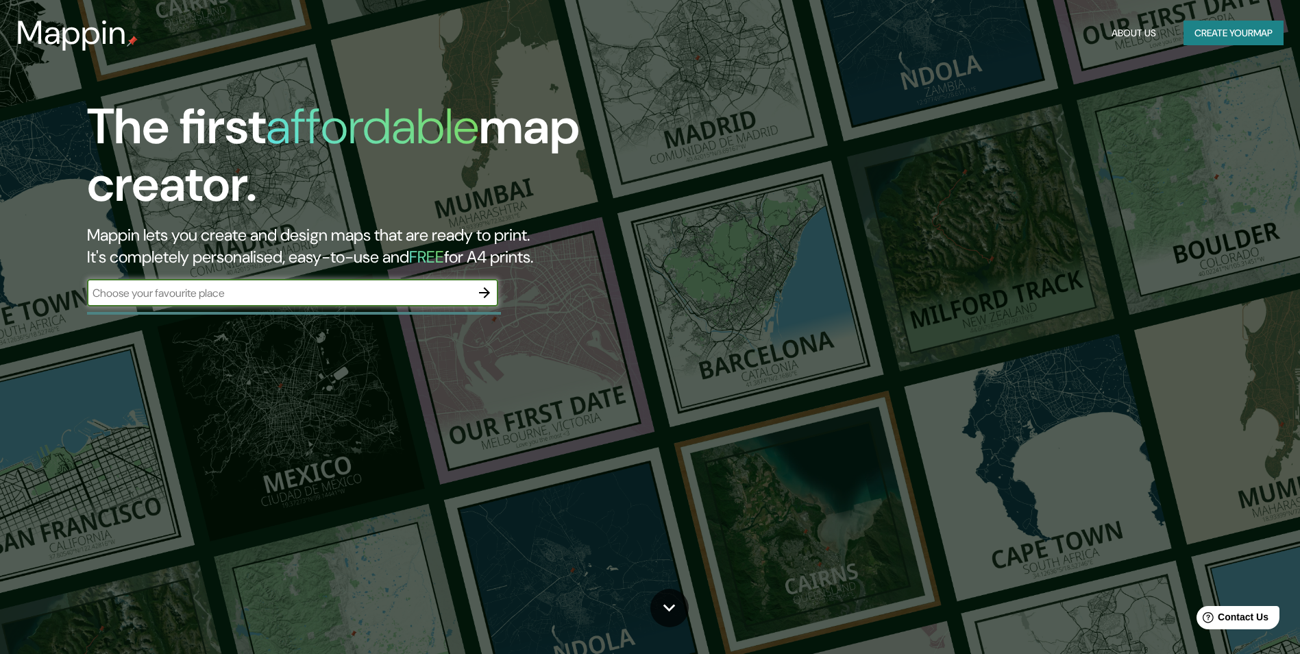
click at [232, 294] on input "text" at bounding box center [279, 293] width 384 height 16
type input "[STREET_ADDRESS][PERSON_NAME]"
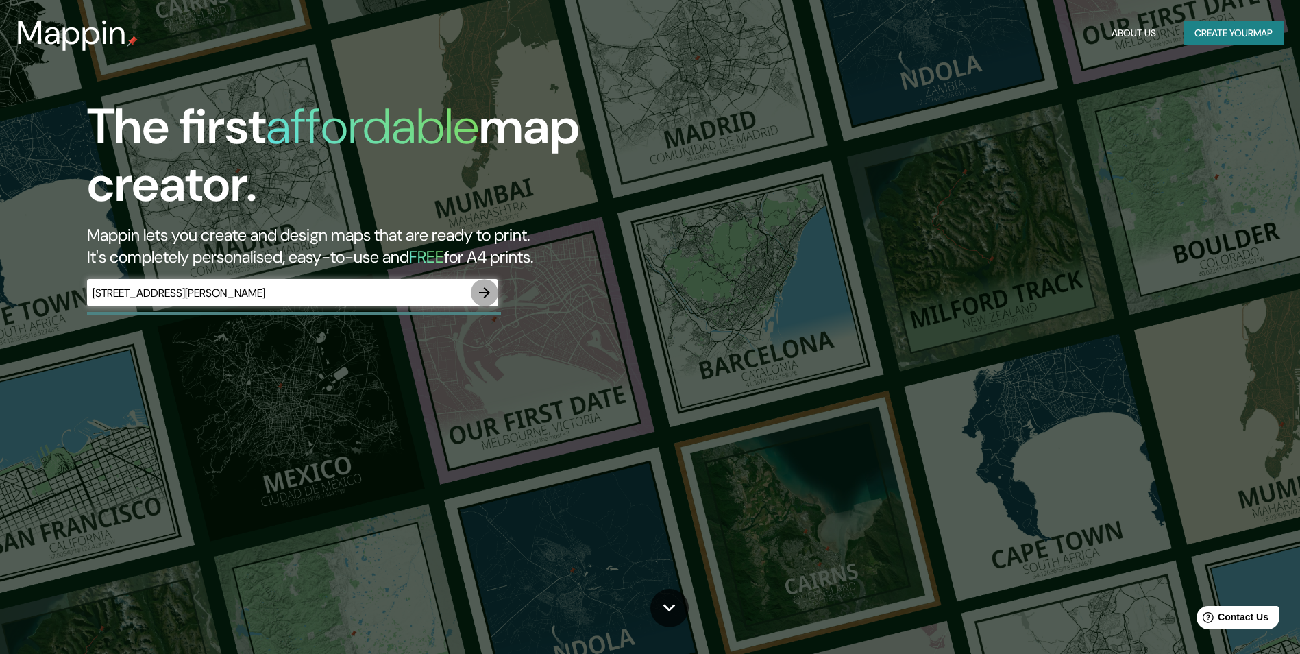
click at [483, 294] on icon "button" at bounding box center [484, 292] width 16 height 16
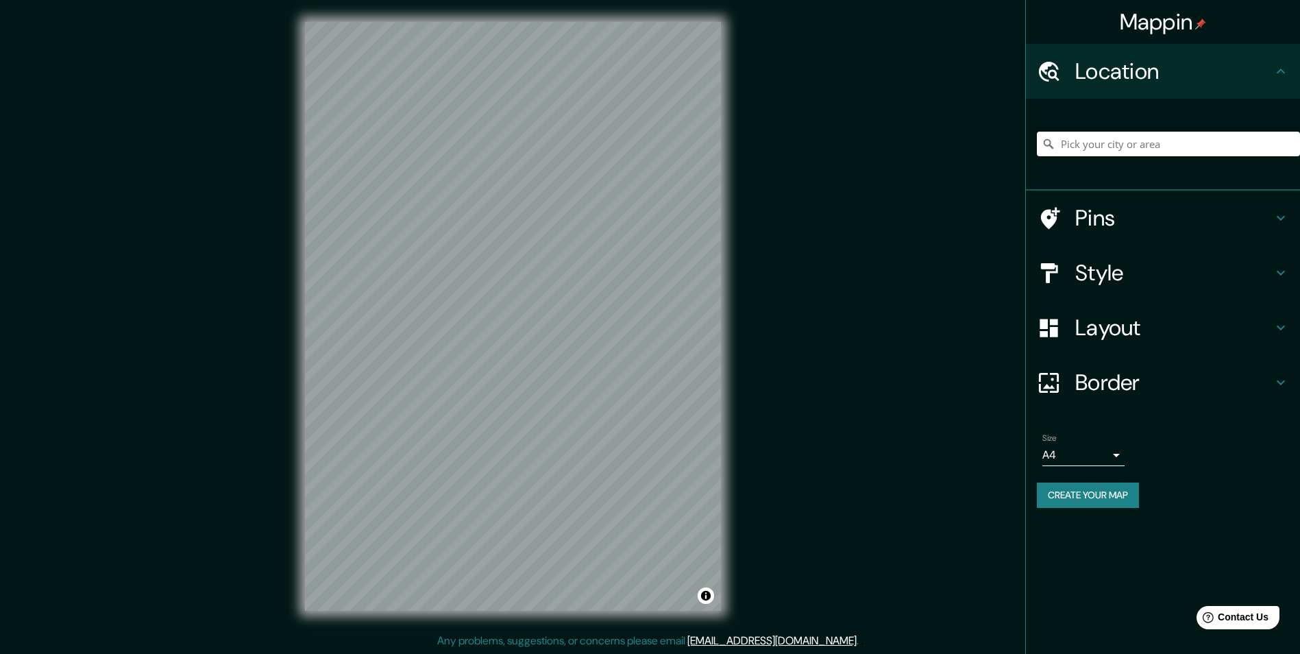
click at [1096, 149] on input "Pick your city or area" at bounding box center [1168, 144] width 263 height 25
paste input "[STREET_ADDRESS][PERSON_NAME]"
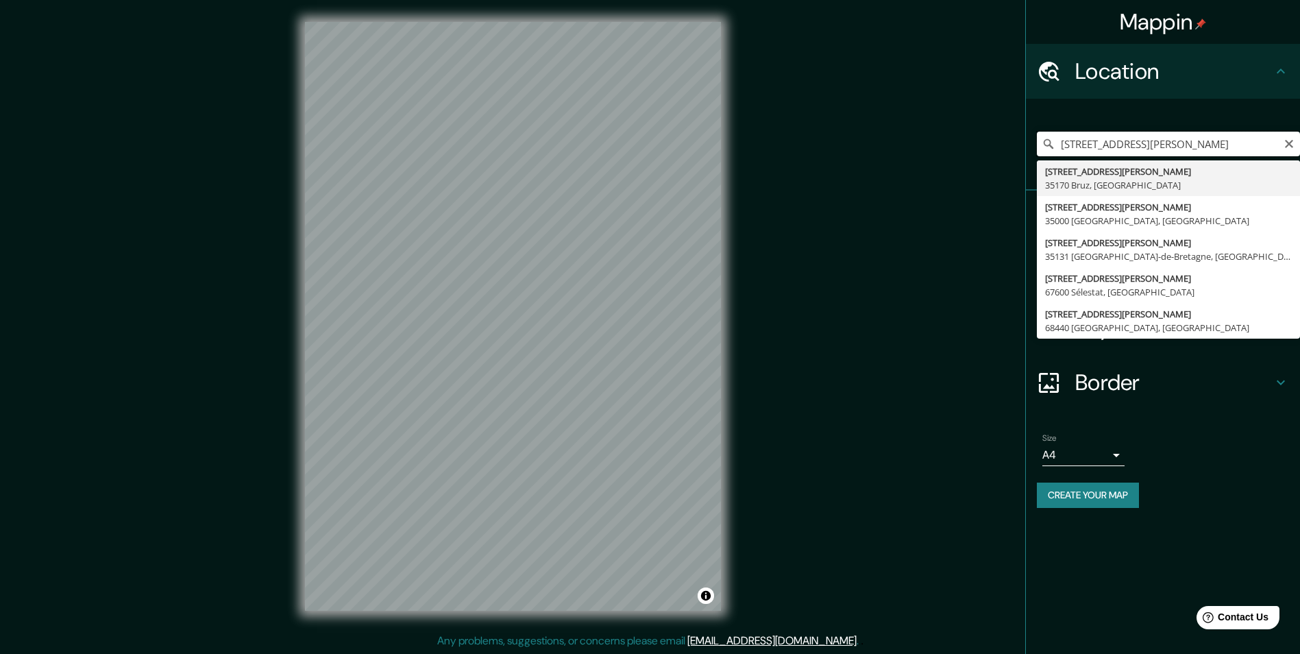
type input "[STREET_ADDRESS][PERSON_NAME]"
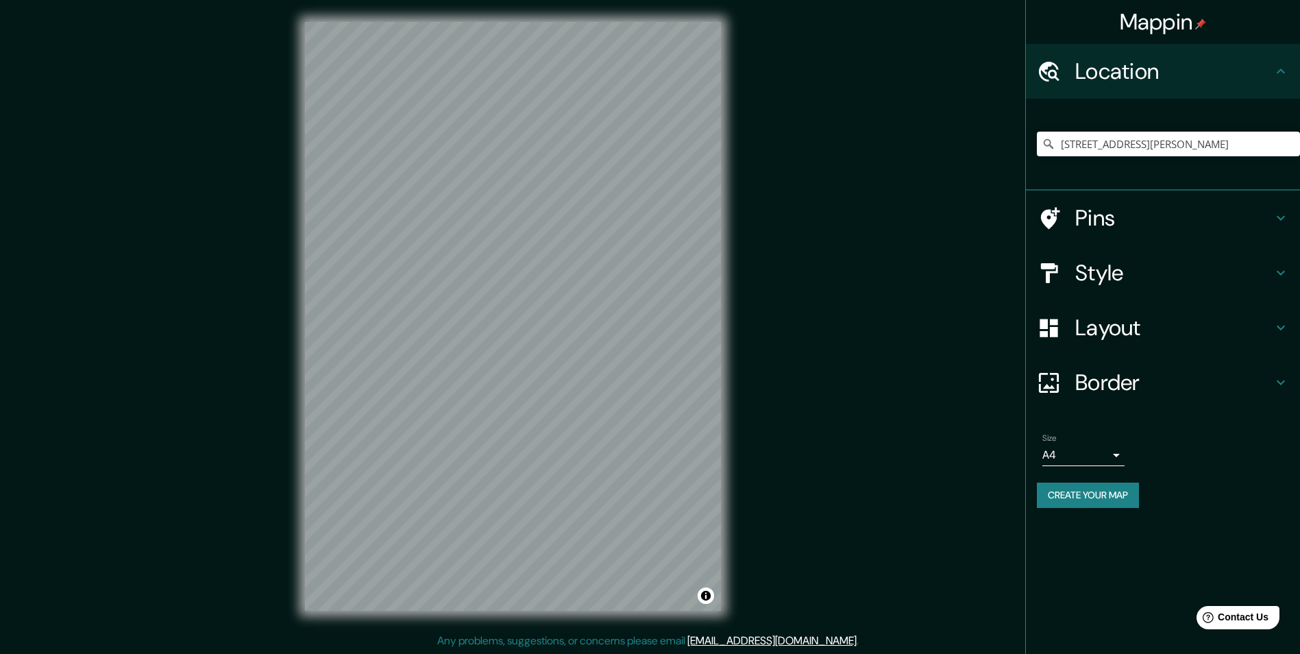
click at [1116, 332] on h4 "Layout" at bounding box center [1173, 327] width 197 height 27
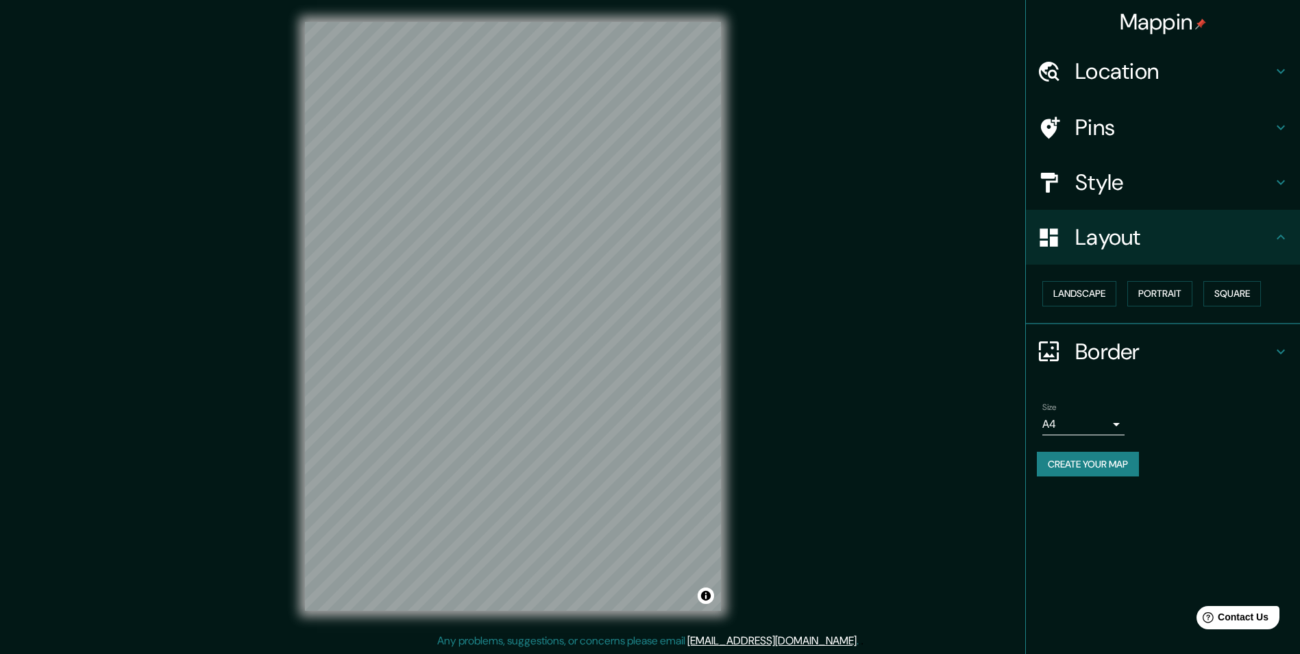
click at [1083, 368] on div "Border" at bounding box center [1163, 351] width 274 height 55
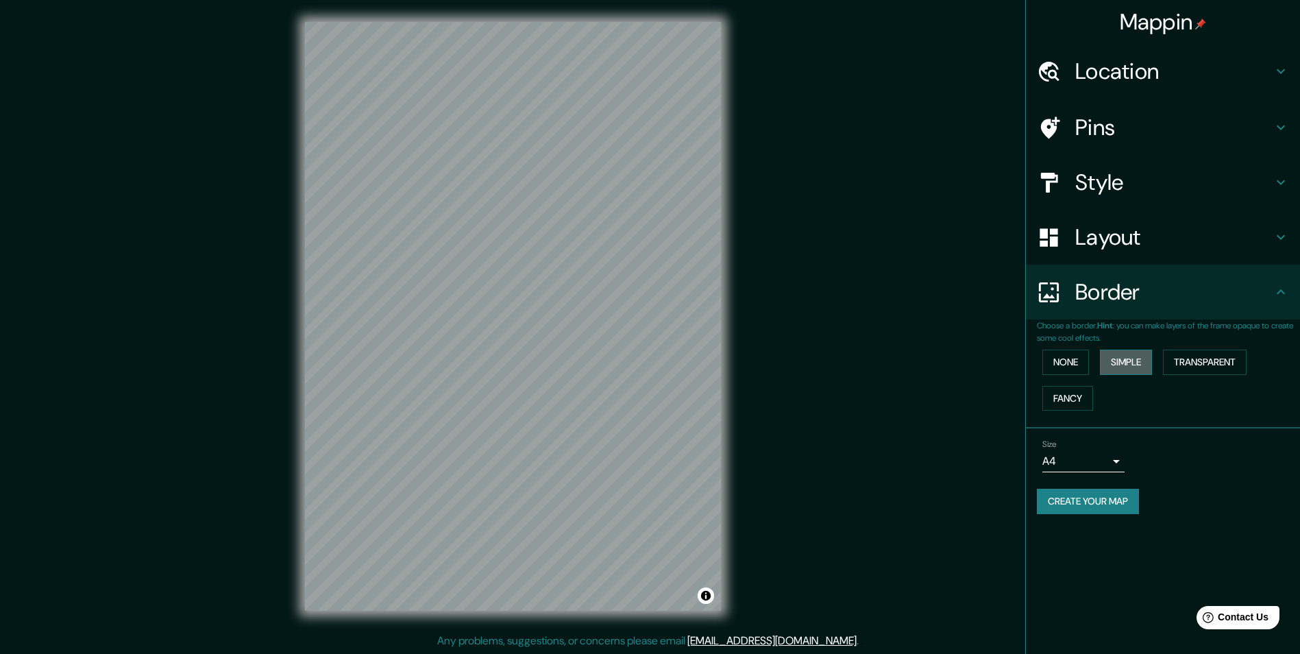
click at [1114, 362] on button "Simple" at bounding box center [1126, 362] width 52 height 25
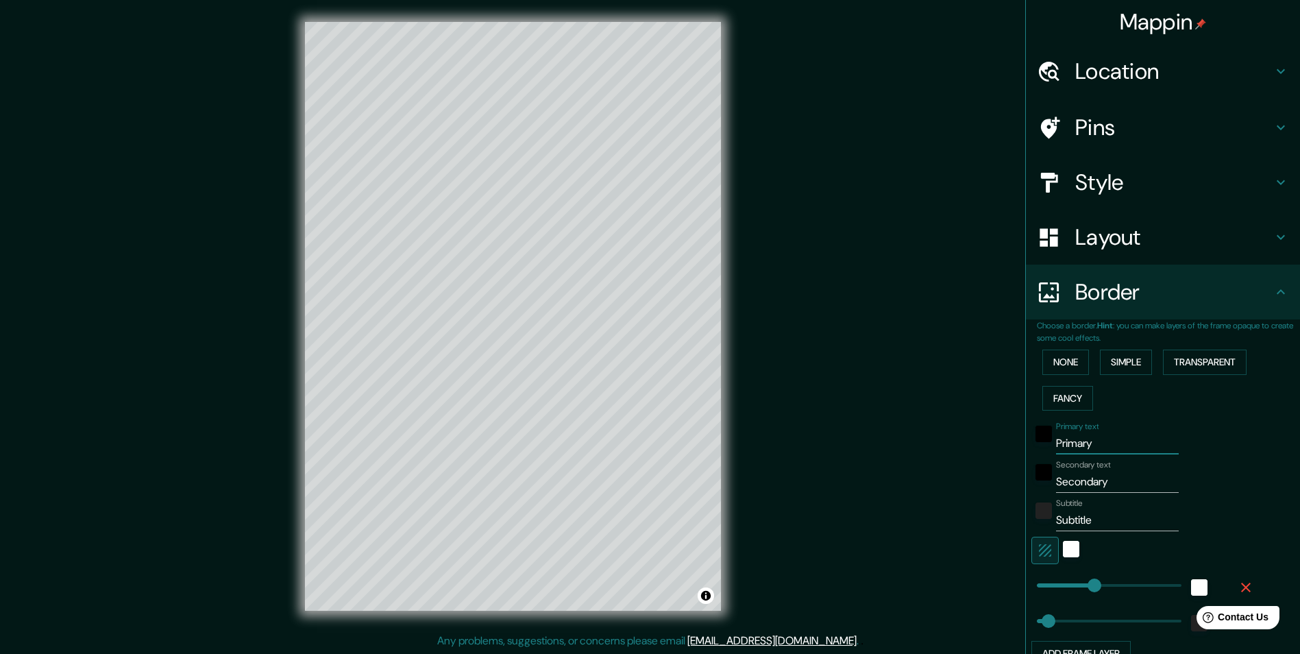
drag, startPoint x: 1099, startPoint y: 444, endPoint x: 986, endPoint y: 444, distance: 113.1
click at [986, 444] on div "Mappin Location 19 Rue Louis Blériot, 35170 Bruz, Frankreich Pins Style Layout …" at bounding box center [650, 327] width 1300 height 655
type input "243"
type input "49"
drag, startPoint x: 1103, startPoint y: 478, endPoint x: 1012, endPoint y: 487, distance: 91.7
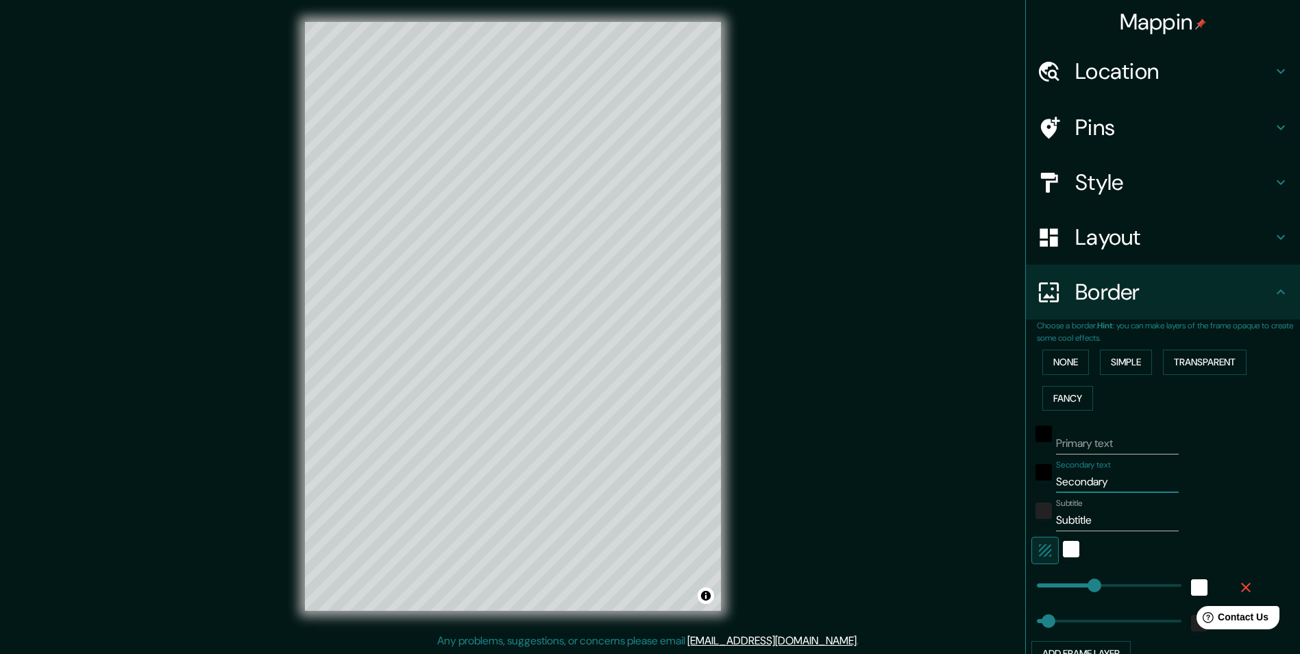
click at [1012, 487] on div "Mappin Location 19 Rue Louis Blériot, 35170 Bruz, Frankreich Pins Style Layout …" at bounding box center [650, 327] width 1300 height 655
type input "243"
type input "49"
drag, startPoint x: 1062, startPoint y: 521, endPoint x: 1028, endPoint y: 524, distance: 34.4
click at [1031, 524] on div "Subtitle Subtitle" at bounding box center [1143, 514] width 225 height 33
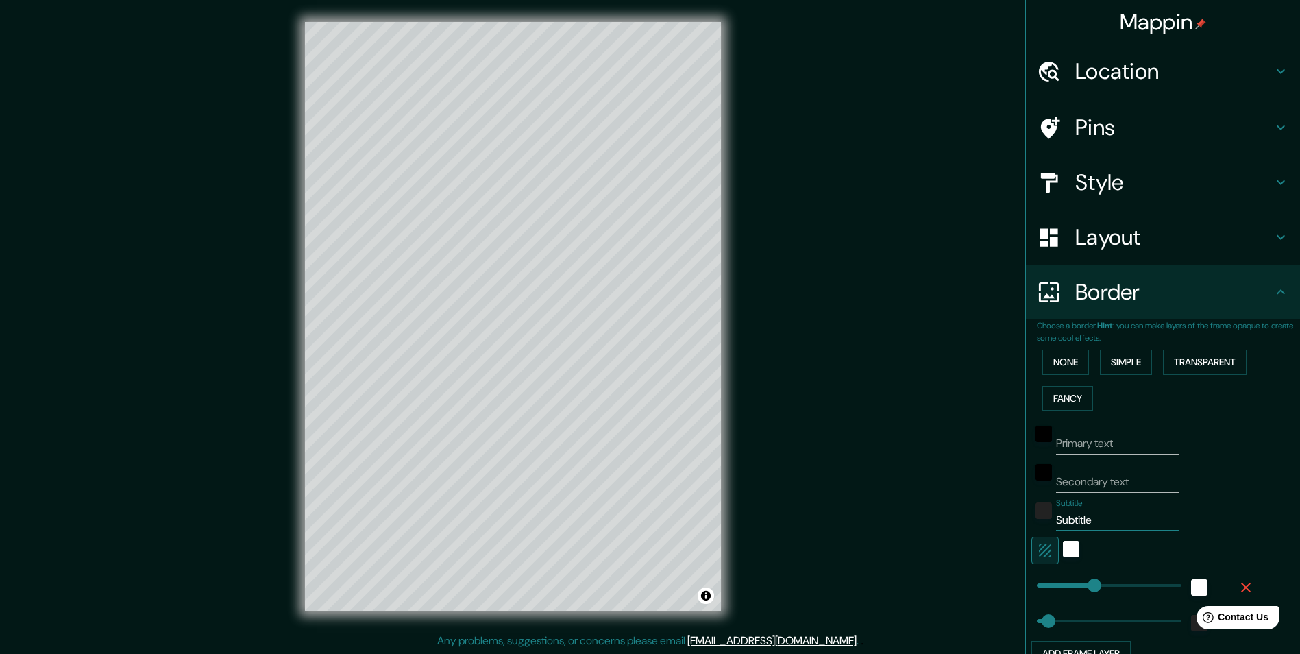
type input "243"
type input "49"
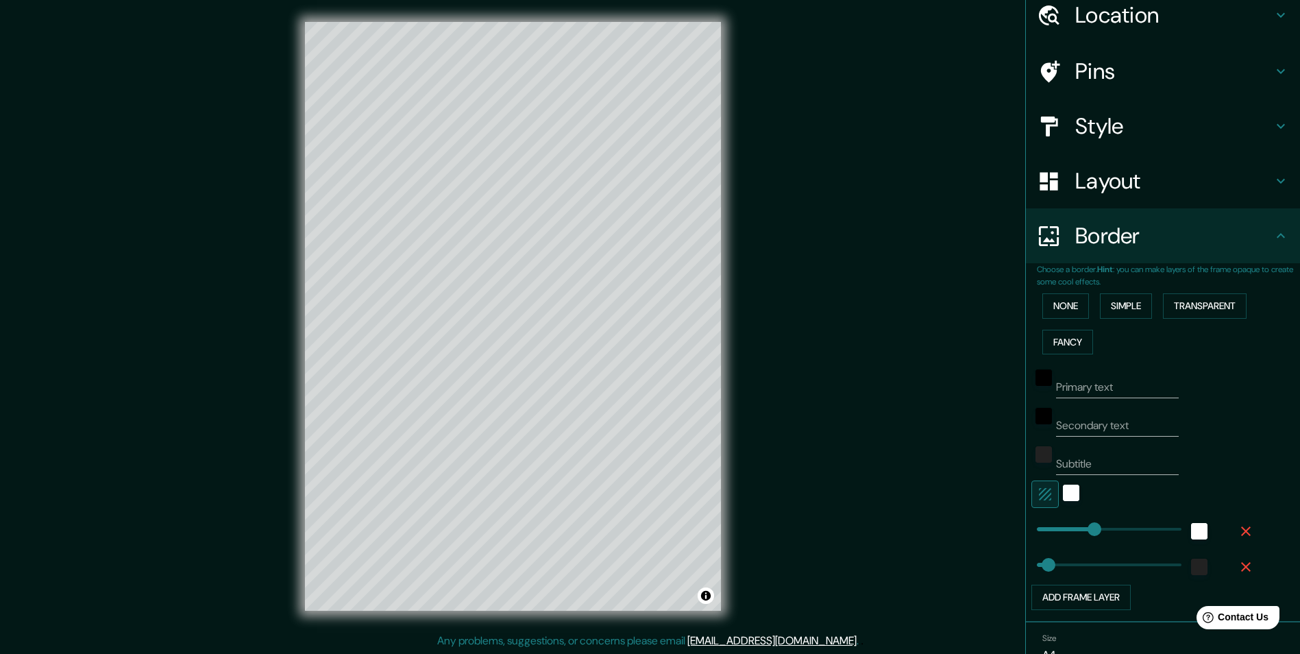
scroll to position [126, 0]
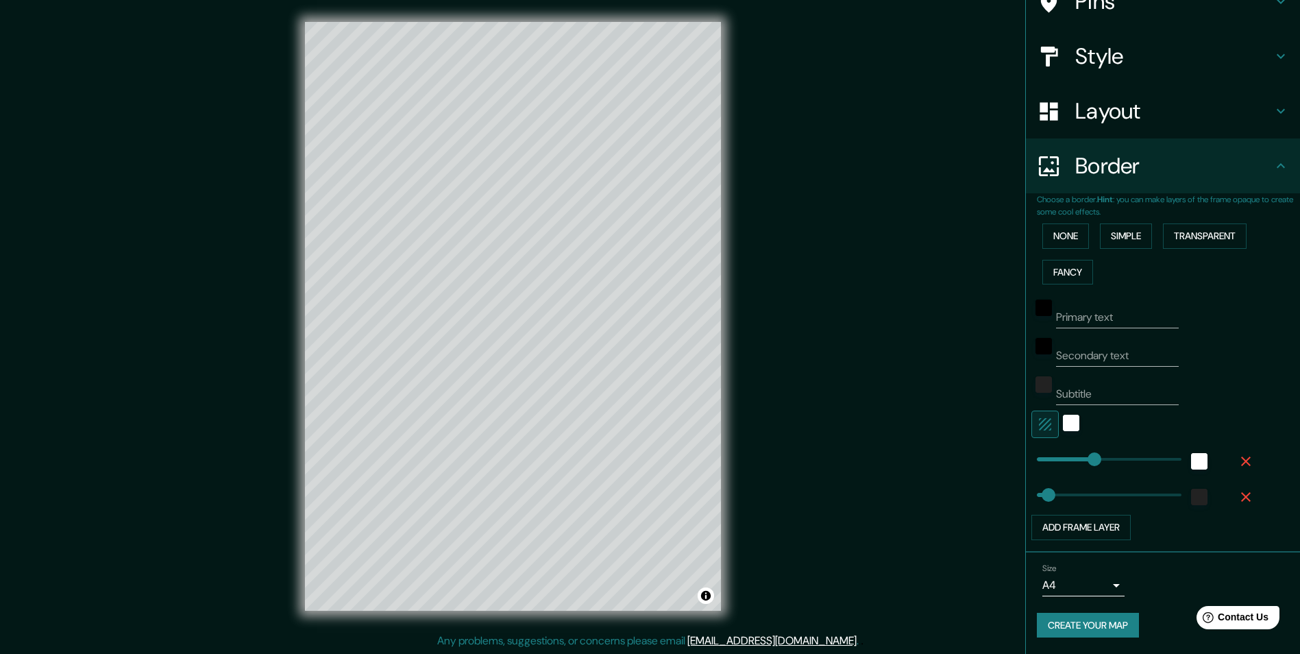
click at [1092, 628] on button "Create your map" at bounding box center [1088, 625] width 102 height 25
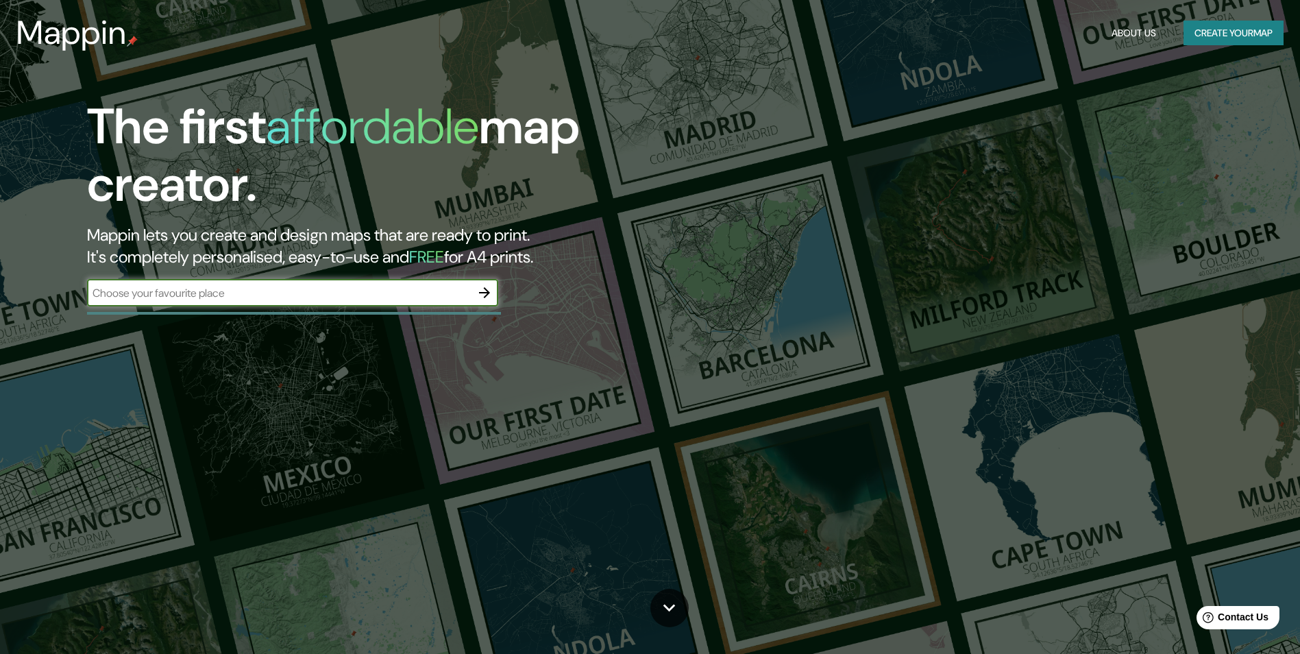
click at [232, 297] on input "text" at bounding box center [279, 293] width 384 height 16
click at [222, 292] on input "text" at bounding box center [279, 293] width 384 height 16
paste input "[STREET_ADDRESS][PERSON_NAME]"
type input "[STREET_ADDRESS][PERSON_NAME]"
click at [482, 299] on icon "button" at bounding box center [484, 292] width 16 height 16
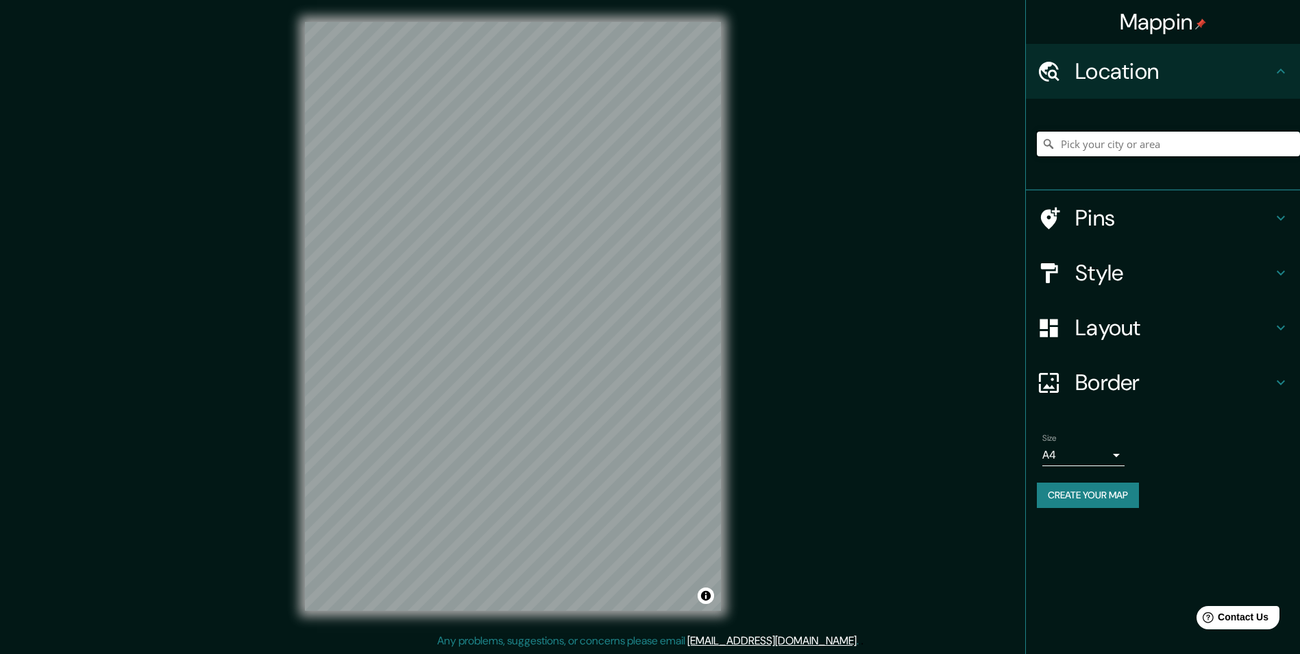
click at [1086, 145] on input "Pick your city or area" at bounding box center [1168, 144] width 263 height 25
paste input "[STREET_ADDRESS][PERSON_NAME]"
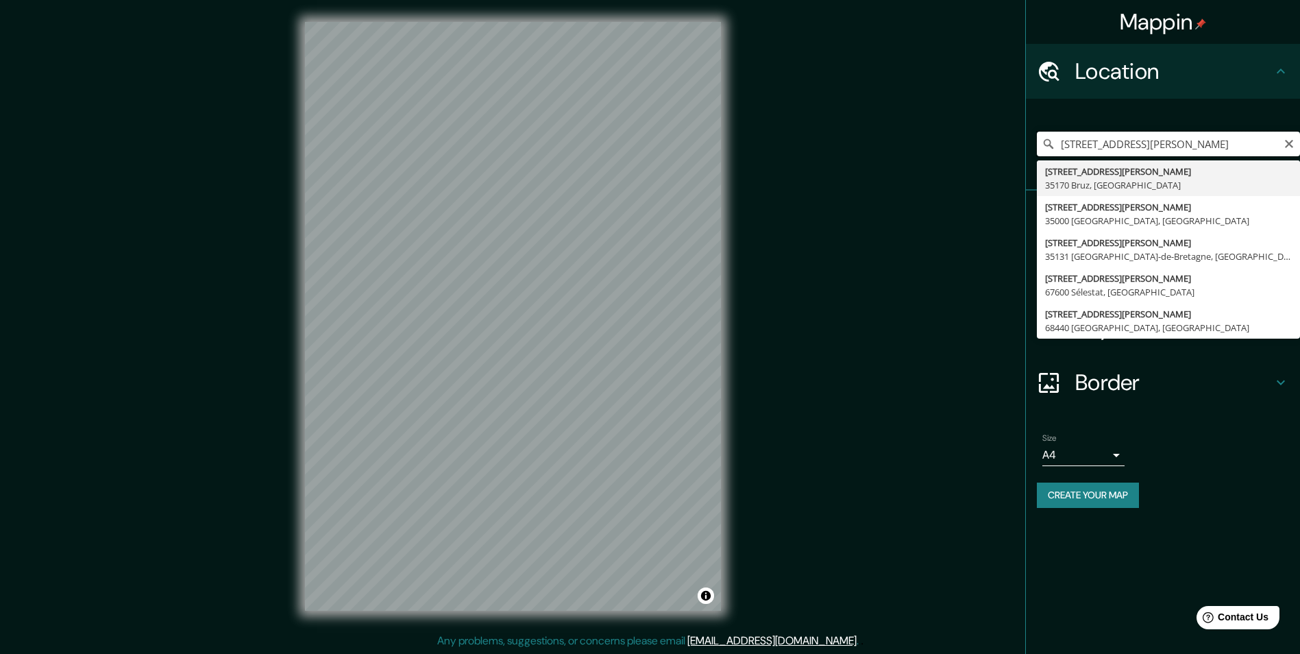
type input "[STREET_ADDRESS][PERSON_NAME]"
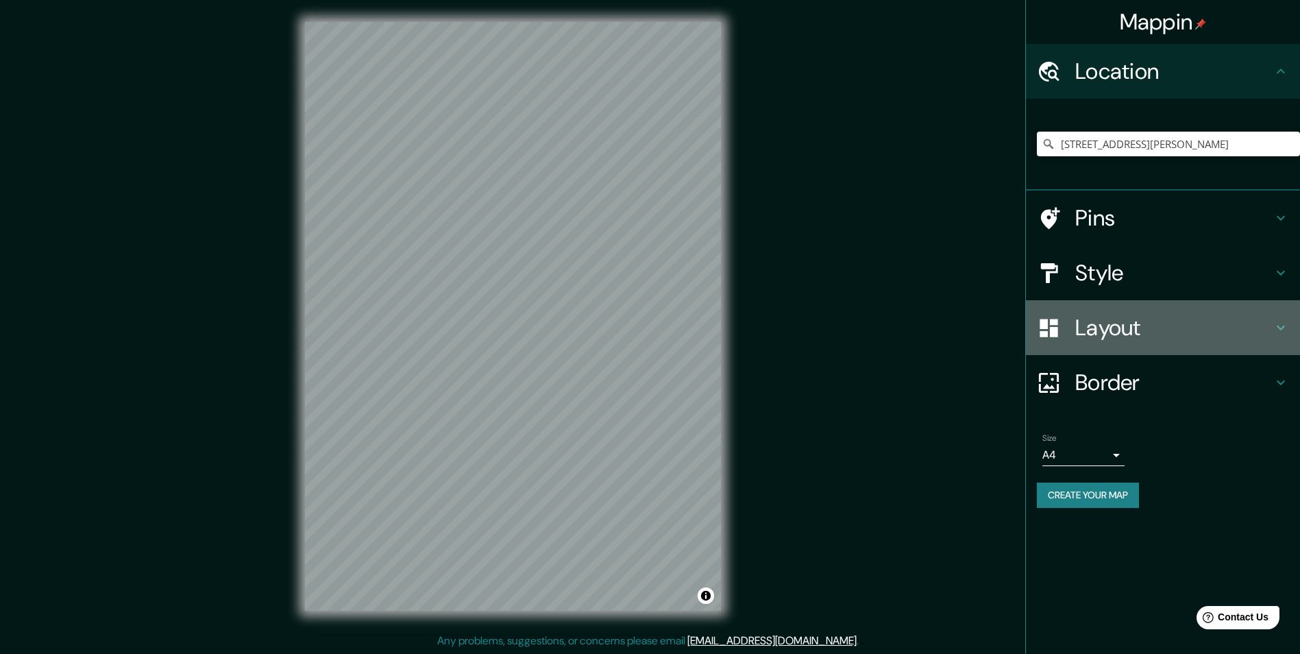
click at [1094, 329] on h4 "Layout" at bounding box center [1173, 327] width 197 height 27
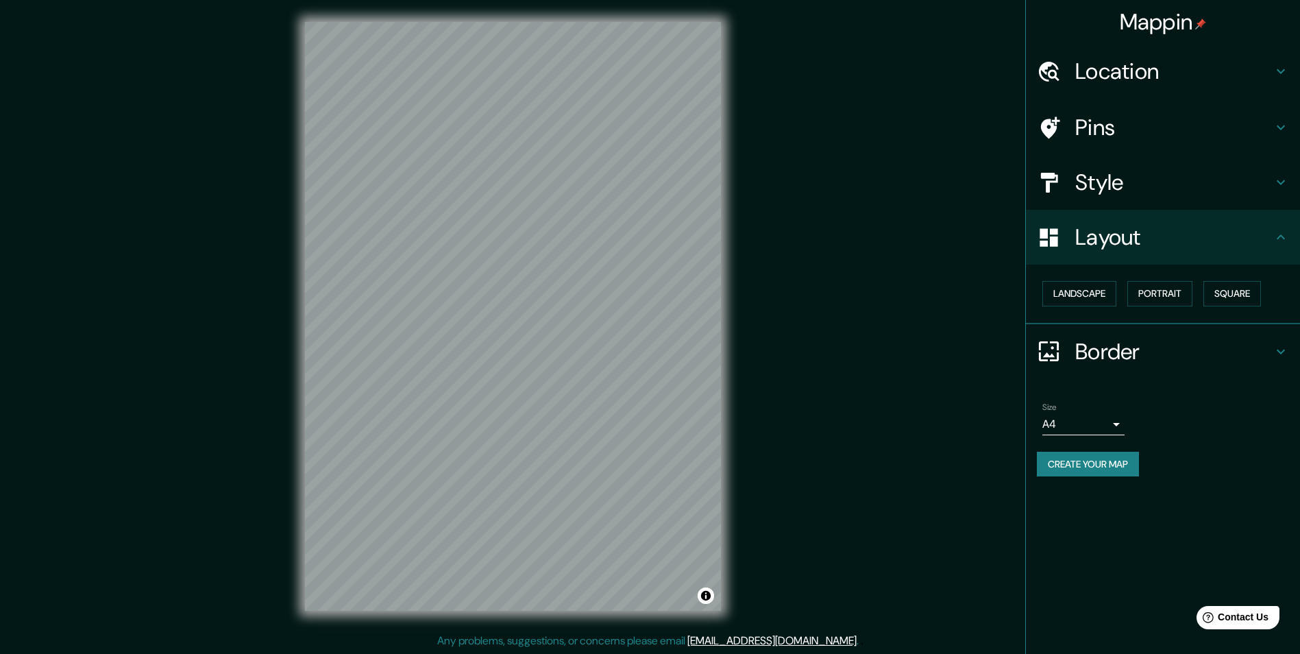
click at [1112, 348] on h4 "Border" at bounding box center [1173, 351] width 197 height 27
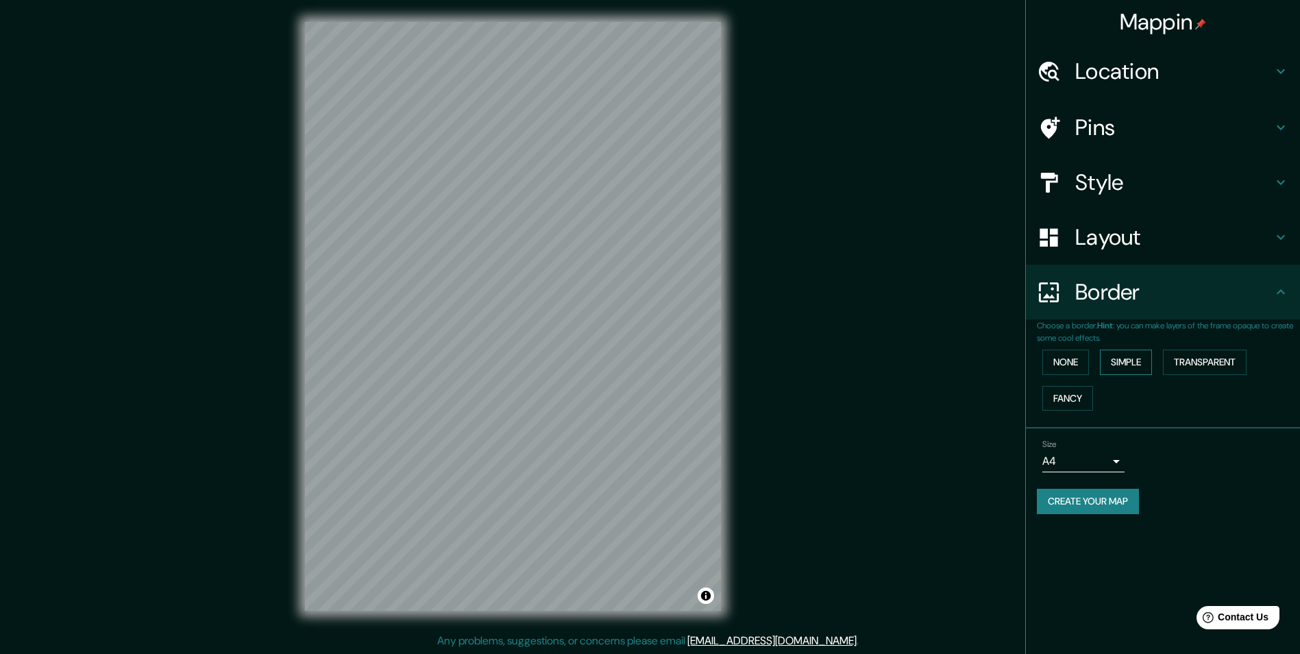
click at [1128, 365] on button "Simple" at bounding box center [1126, 362] width 52 height 25
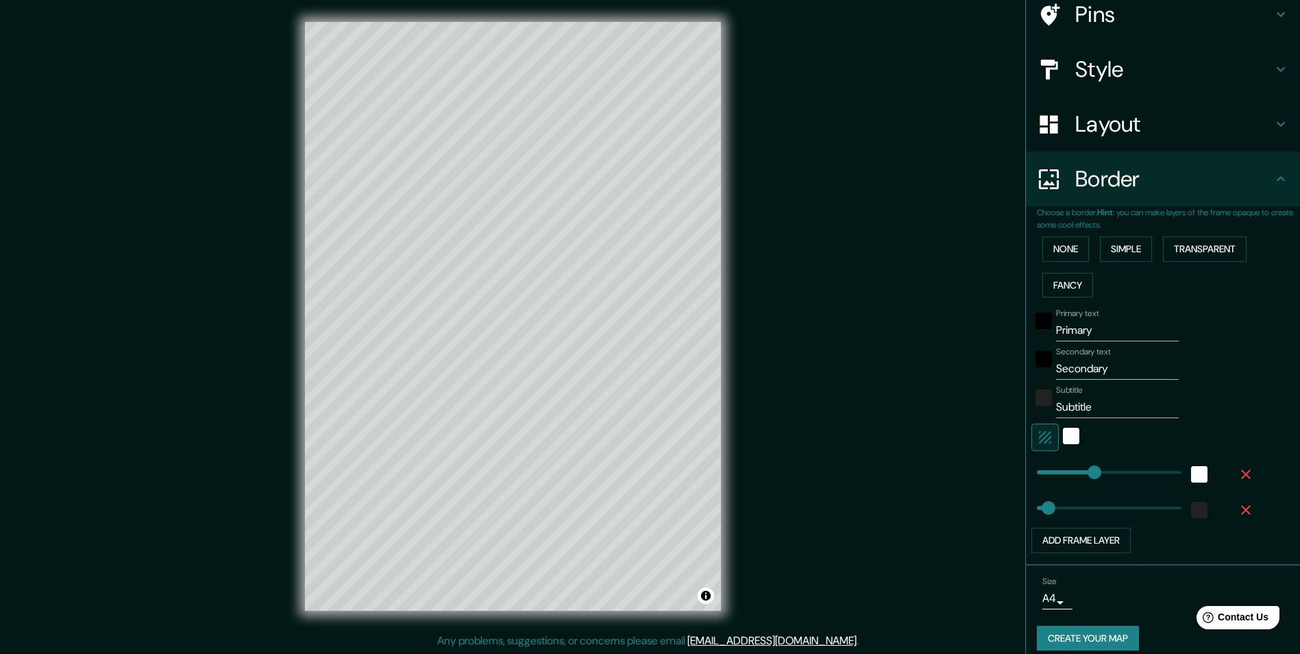
scroll to position [126, 0]
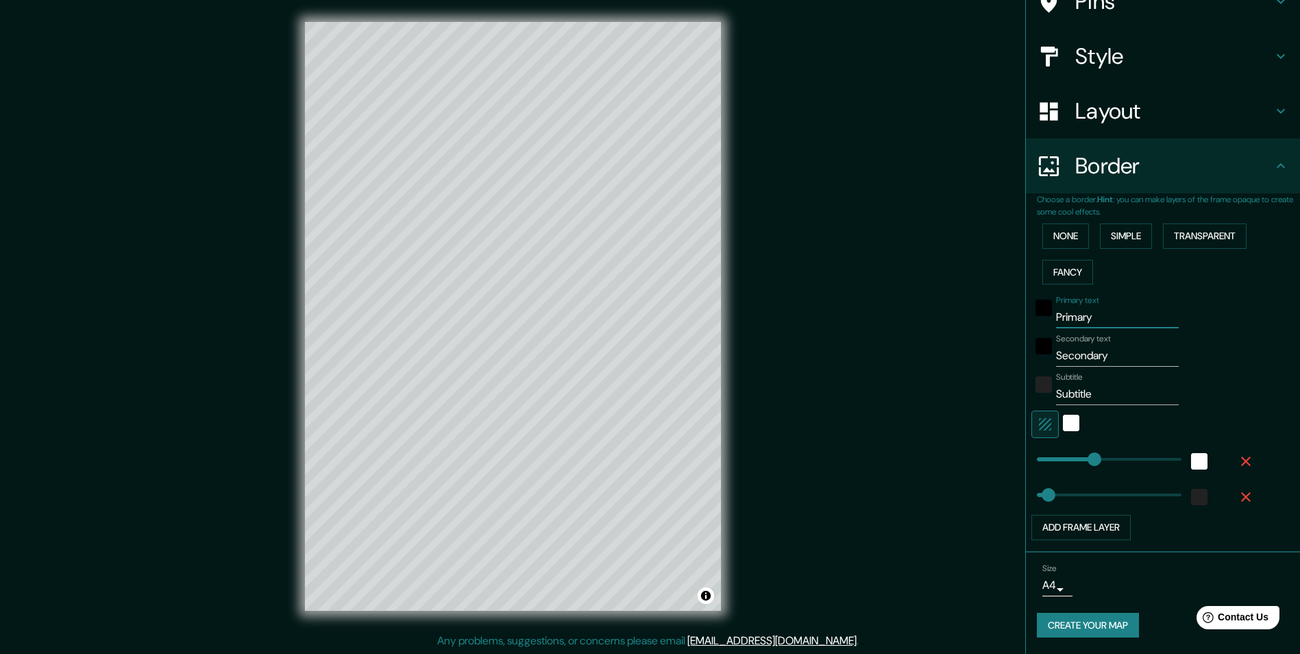
drag, startPoint x: 1060, startPoint y: 321, endPoint x: 1005, endPoint y: 328, distance: 55.2
click at [1005, 328] on div "Mappin Location 19 Rue Louis Blériot, 35170 Bruz, Frankreich Pins Style Layout …" at bounding box center [650, 327] width 1300 height 655
type input "243"
type input "49"
drag, startPoint x: 1093, startPoint y: 354, endPoint x: 1005, endPoint y: 362, distance: 88.0
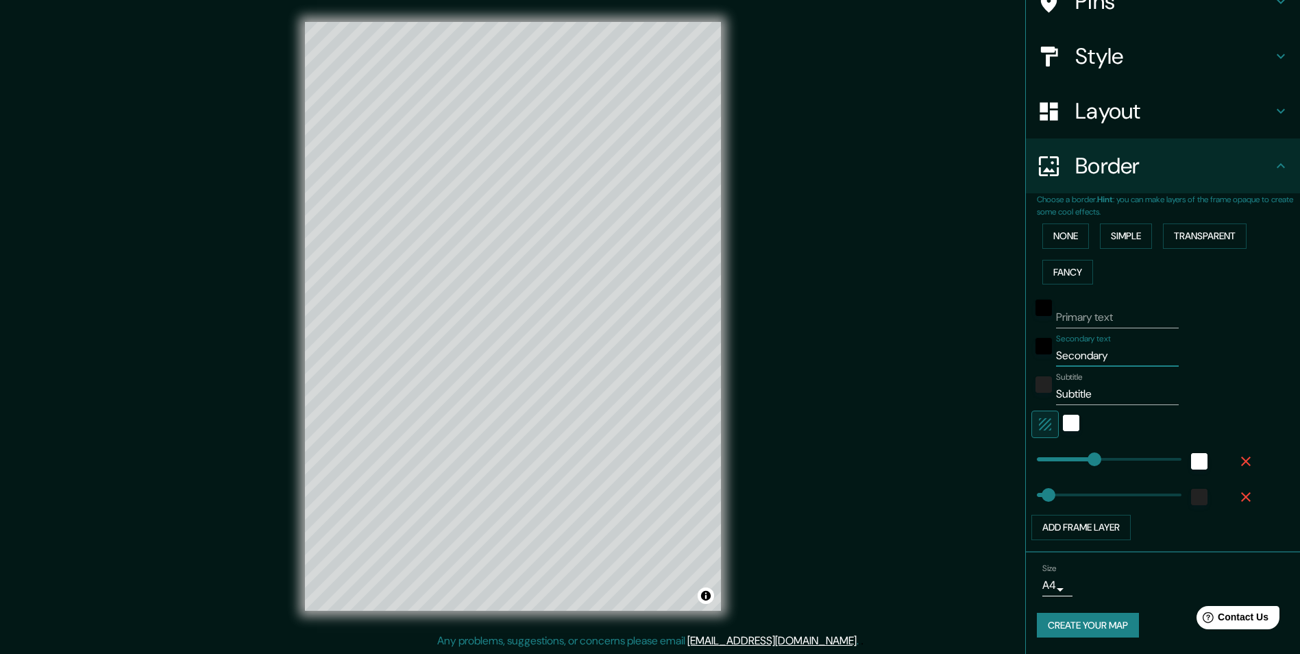
click at [1005, 362] on div "Mappin Location 19 Rue Louis Blériot, 35170 Bruz, Frankreich Pins Style Layout …" at bounding box center [650, 327] width 1300 height 655
type input "243"
type input "49"
drag, startPoint x: 1086, startPoint y: 392, endPoint x: 1027, endPoint y: 393, distance: 59.0
click at [1031, 393] on div "Subtitle Subtitle" at bounding box center [1143, 388] width 225 height 33
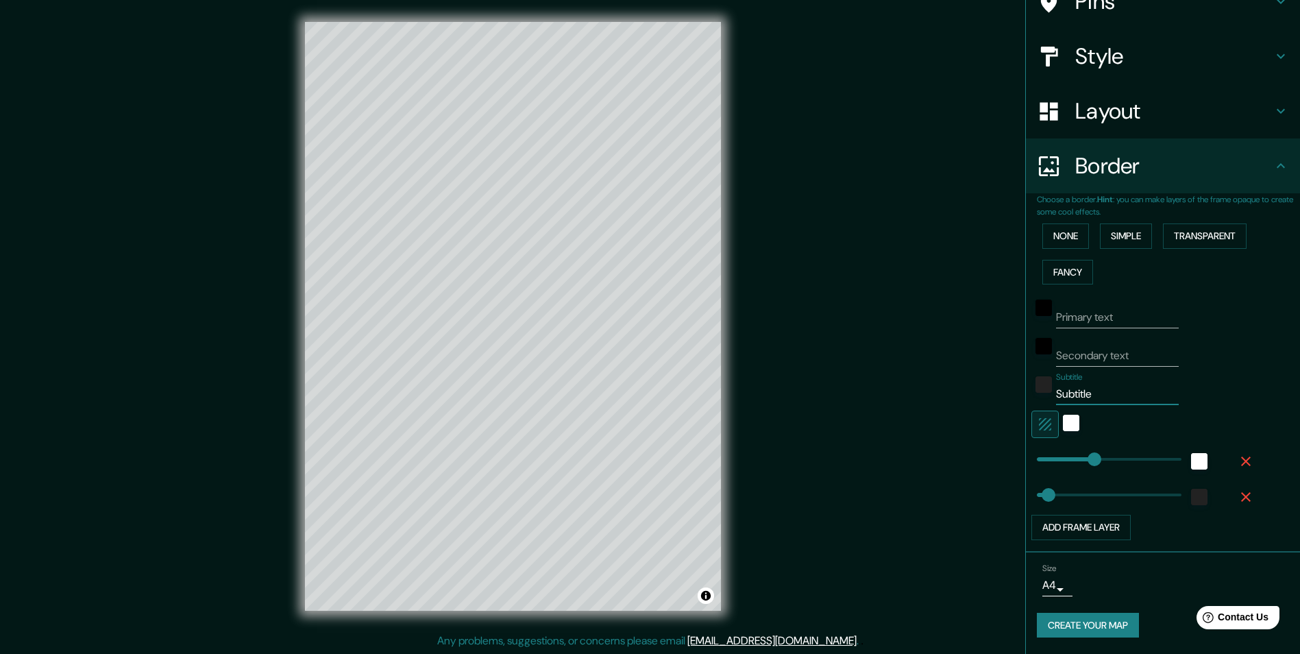
type input "243"
type input "49"
type input "243"
type input "395"
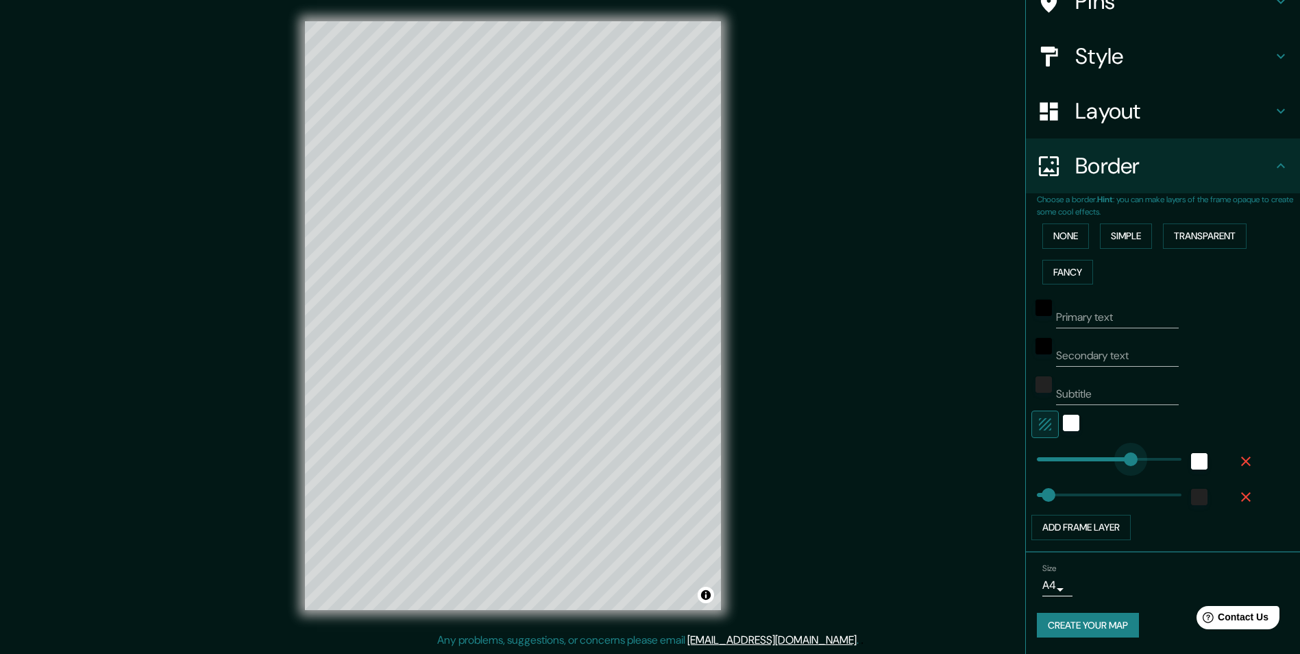
drag, startPoint x: 1085, startPoint y: 452, endPoint x: 1121, endPoint y: 448, distance: 35.8
type input "49"
type input "242"
drag, startPoint x: 1121, startPoint y: 448, endPoint x: 1084, endPoint y: 451, distance: 37.1
type input "49"
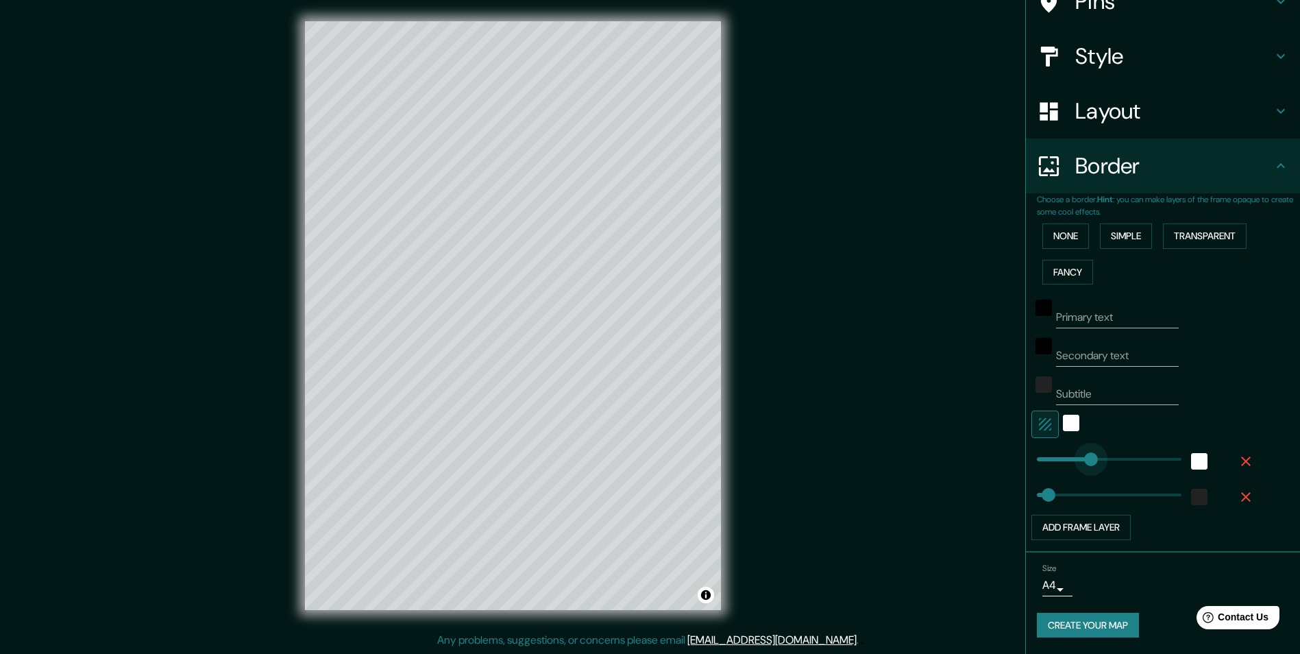
type input "207"
drag, startPoint x: 1085, startPoint y: 453, endPoint x: 1076, endPoint y: 453, distance: 8.9
type input "49"
type input "135"
drag, startPoint x: 1073, startPoint y: 452, endPoint x: 1059, endPoint y: 449, distance: 14.0
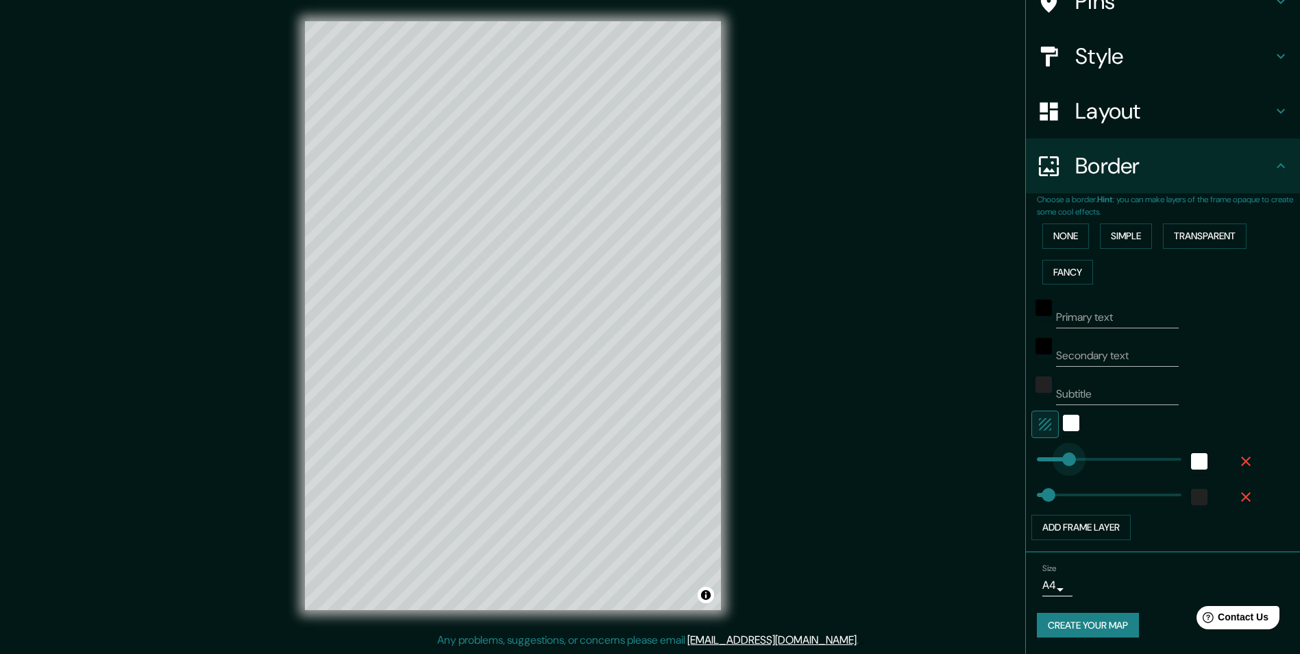
type input "49"
type input "147"
type input "49"
type input "124"
type input "144"
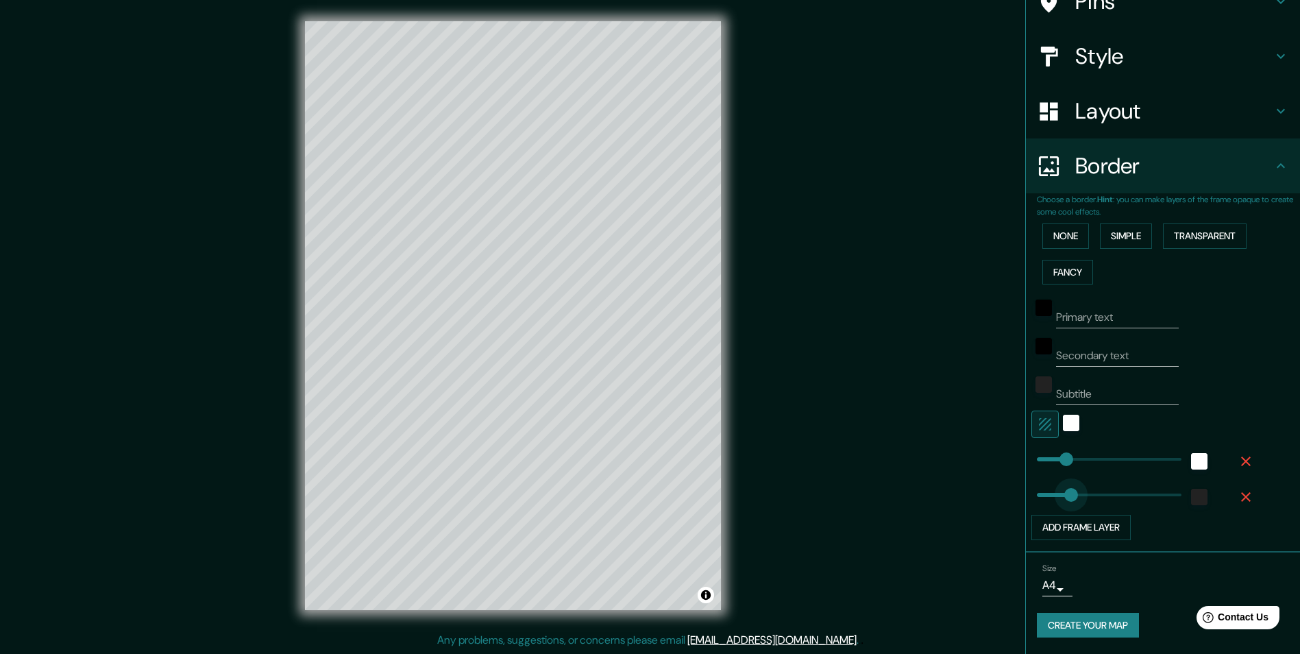
drag, startPoint x: 1038, startPoint y: 485, endPoint x: 1061, endPoint y: 489, distance: 22.9
type input "20"
drag, startPoint x: 1061, startPoint y: 489, endPoint x: 1031, endPoint y: 488, distance: 30.2
type input "35"
type input "43"
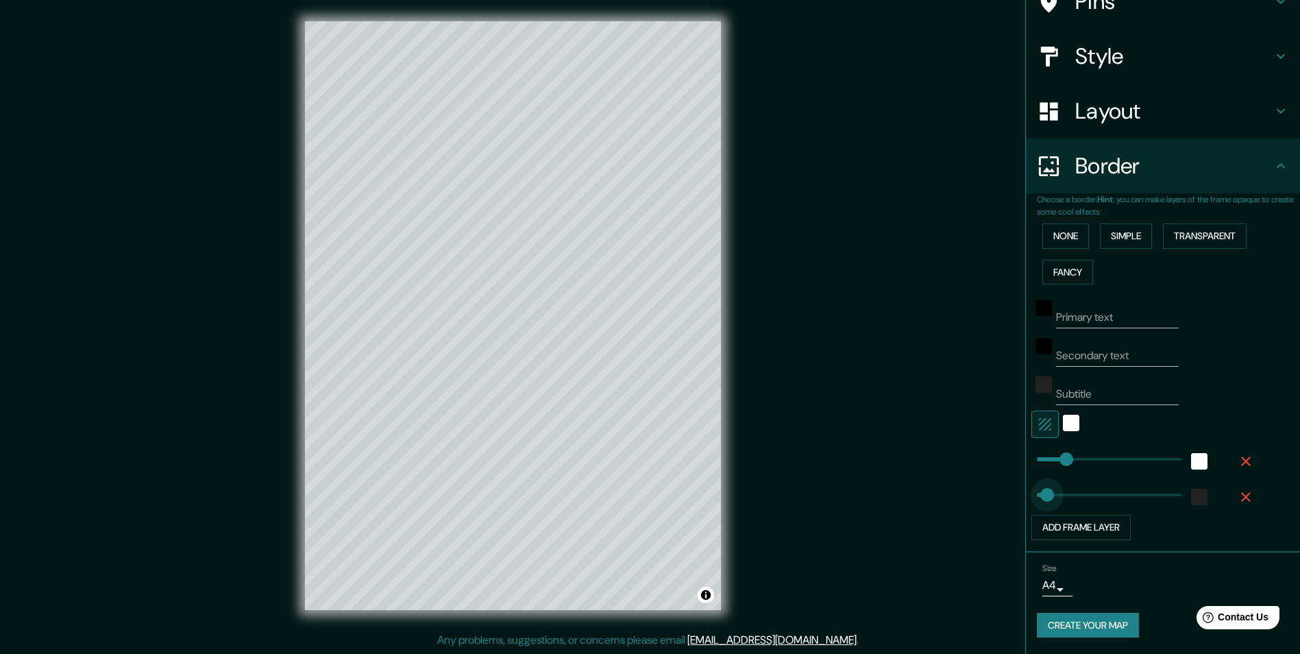
type input "63"
type input "55"
type input "147"
click at [1082, 628] on button "Create your map" at bounding box center [1088, 625] width 102 height 25
click at [1071, 323] on input "Primary text" at bounding box center [1117, 317] width 123 height 22
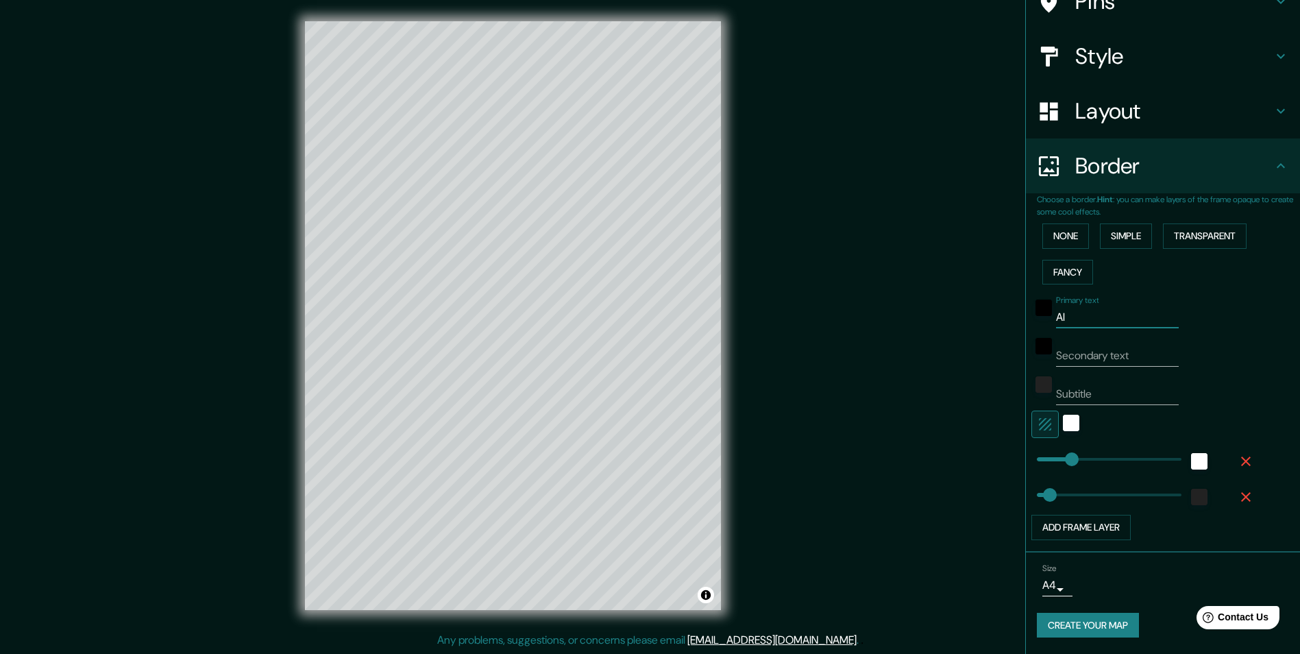
type input "A"
click at [1061, 359] on input "Secondary text" at bounding box center [1117, 356] width 123 height 22
click at [1060, 389] on input "Subtitle" at bounding box center [1117, 394] width 123 height 22
click at [1056, 306] on div "Primary text" at bounding box center [1117, 311] width 123 height 33
click at [1058, 317] on input "Primary text" at bounding box center [1117, 317] width 123 height 22
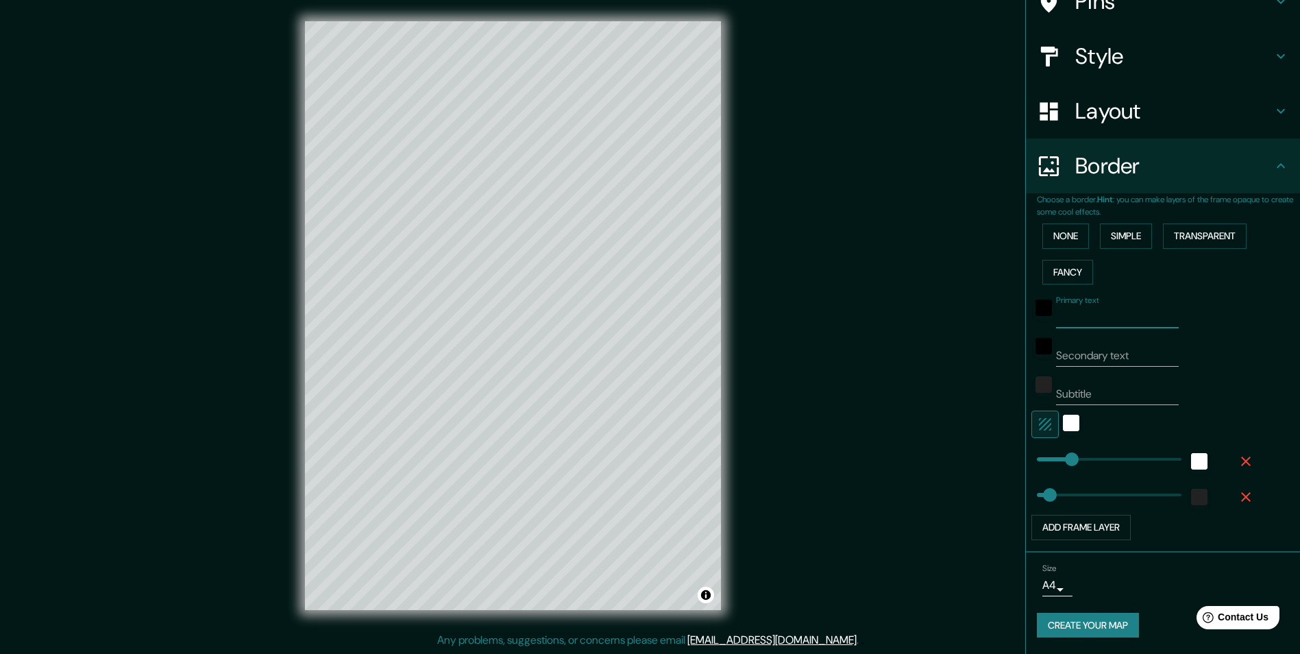
paste input "ㅤ"
type input "ㅤ"
click at [1056, 350] on input "Secondary text" at bounding box center [1117, 356] width 123 height 22
paste input "ㅤ"
type input "ㅤ"
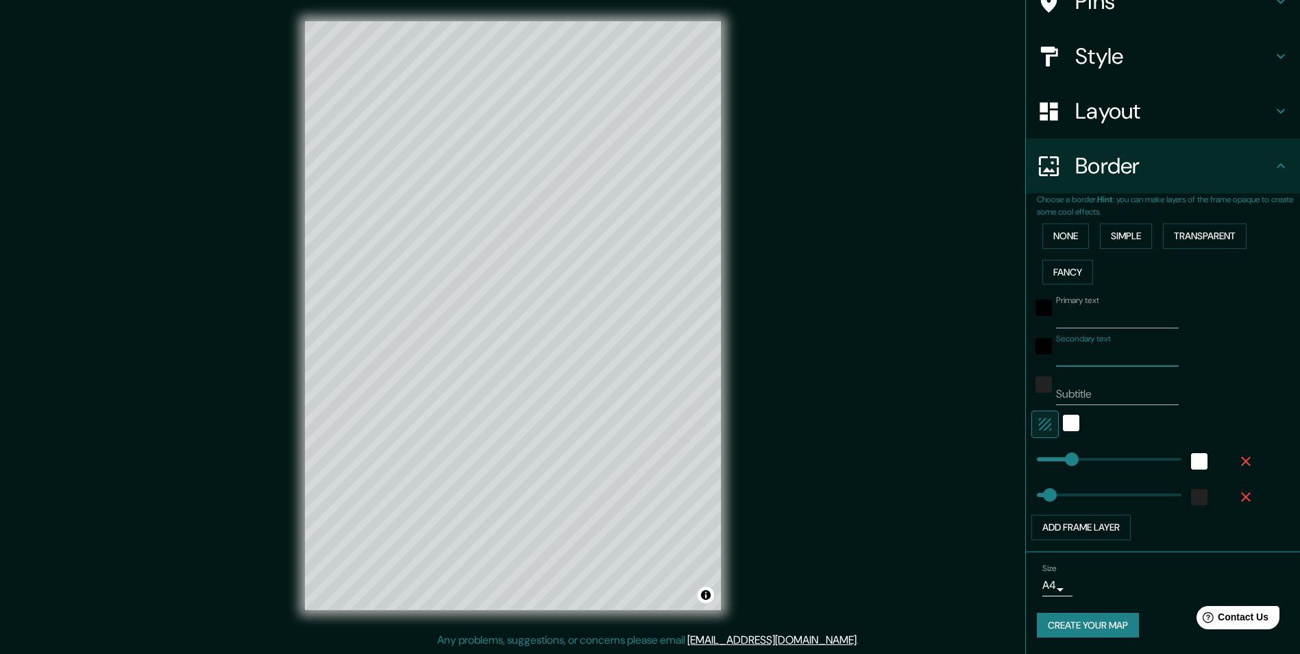
click at [1057, 391] on input "Subtitle" at bounding box center [1117, 394] width 123 height 22
paste input "ㅤ"
type input "ㅤ"
click at [1074, 623] on button "Create your map" at bounding box center [1088, 625] width 102 height 25
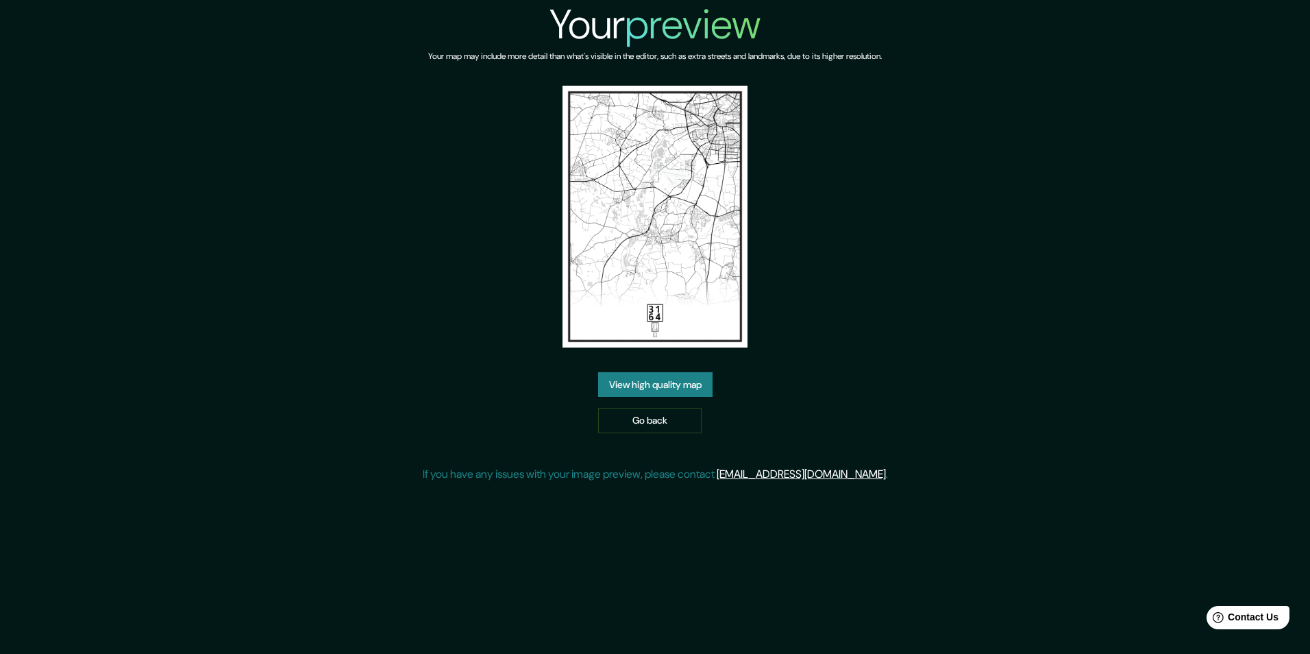
click at [652, 389] on link "View high quality map" at bounding box center [655, 384] width 114 height 25
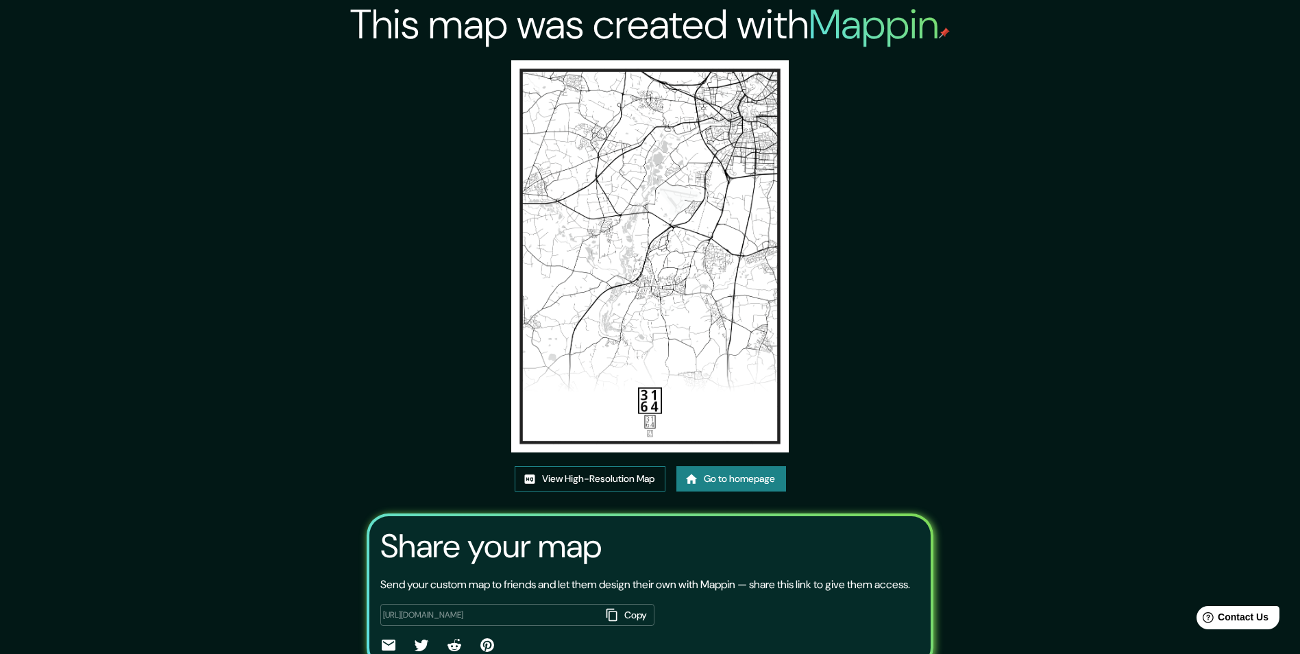
click at [604, 483] on link "View High-Resolution Map" at bounding box center [590, 478] width 151 height 25
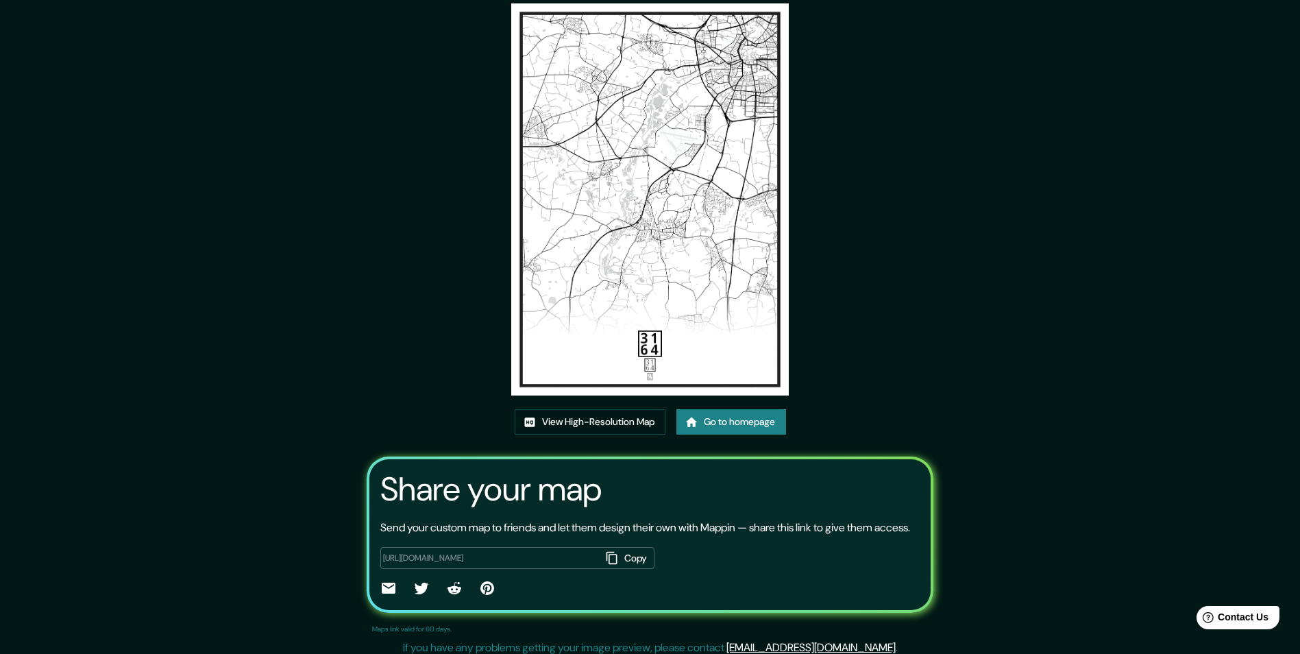
scroll to position [81, 0]
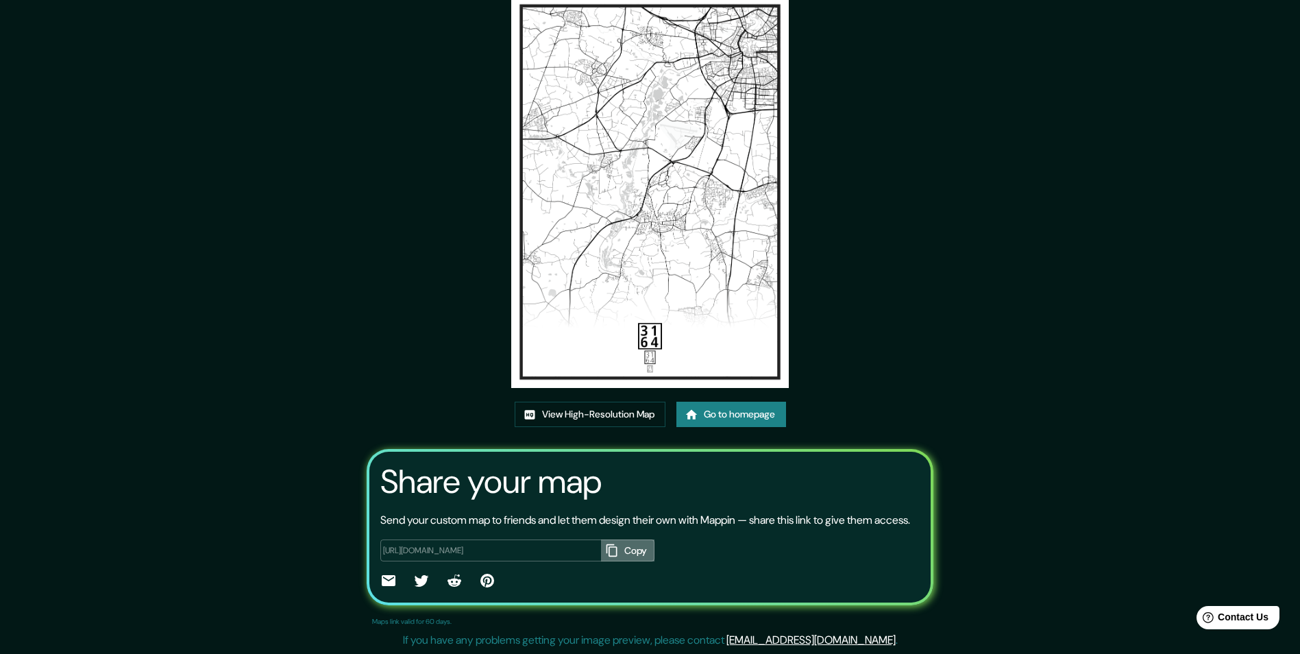
click at [605, 550] on icon "button" at bounding box center [612, 550] width 14 height 14
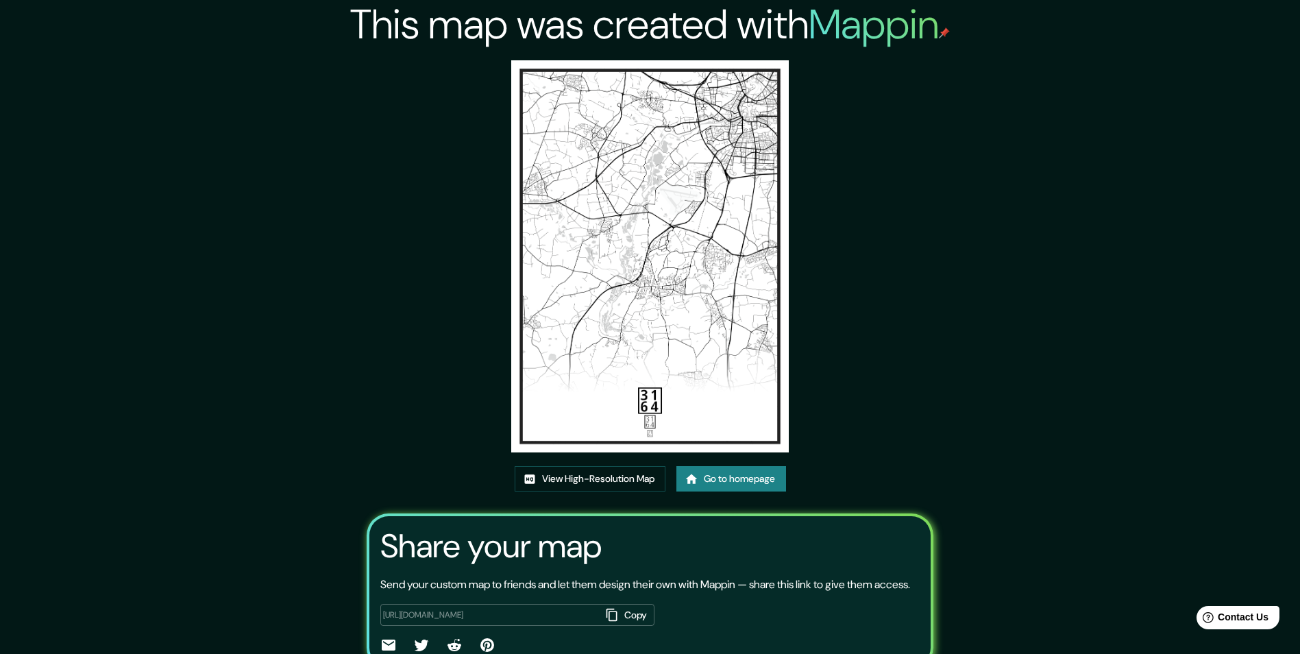
click at [993, 243] on div "This map was created with Mappin View High-Resolution Map Go to homepage Share …" at bounding box center [650, 359] width 1300 height 718
